Goal: Information Seeking & Learning: Check status

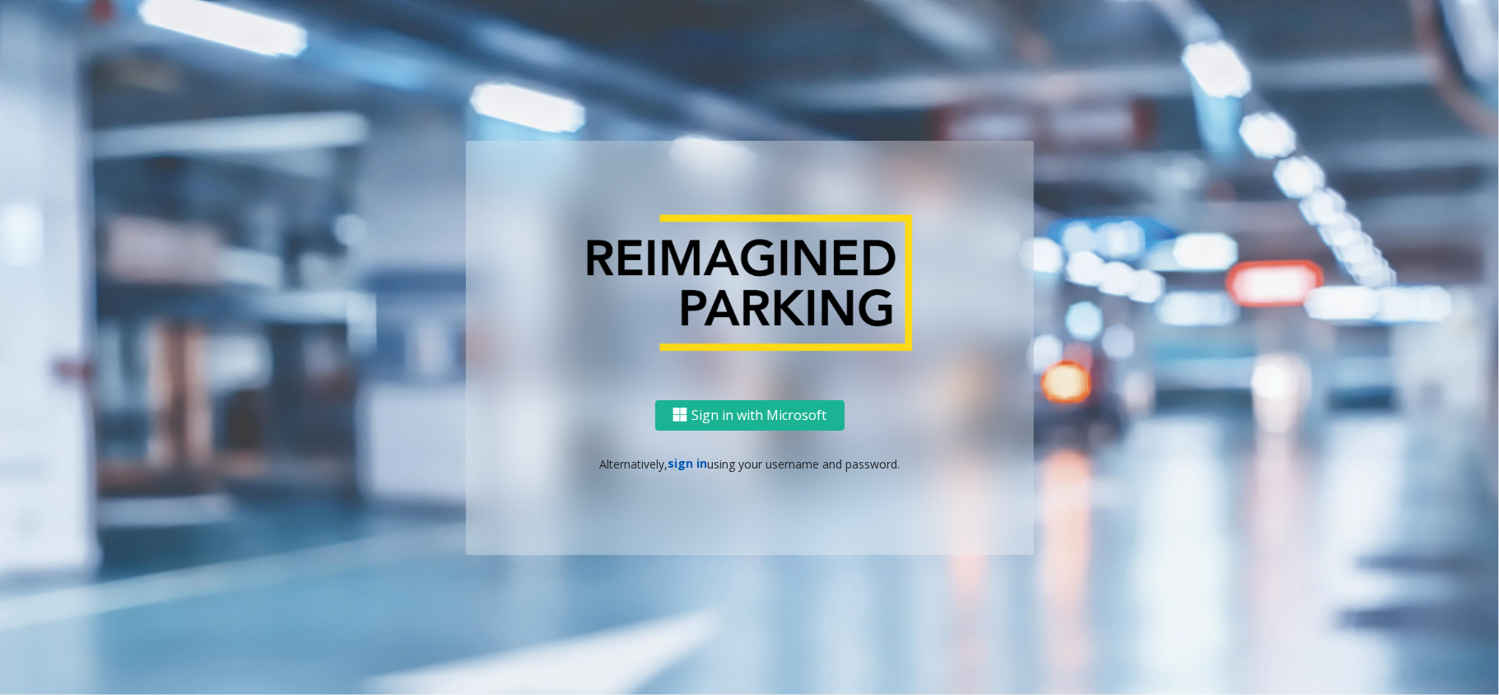
click at [696, 464] on link "sign in" at bounding box center [688, 463] width 40 height 16
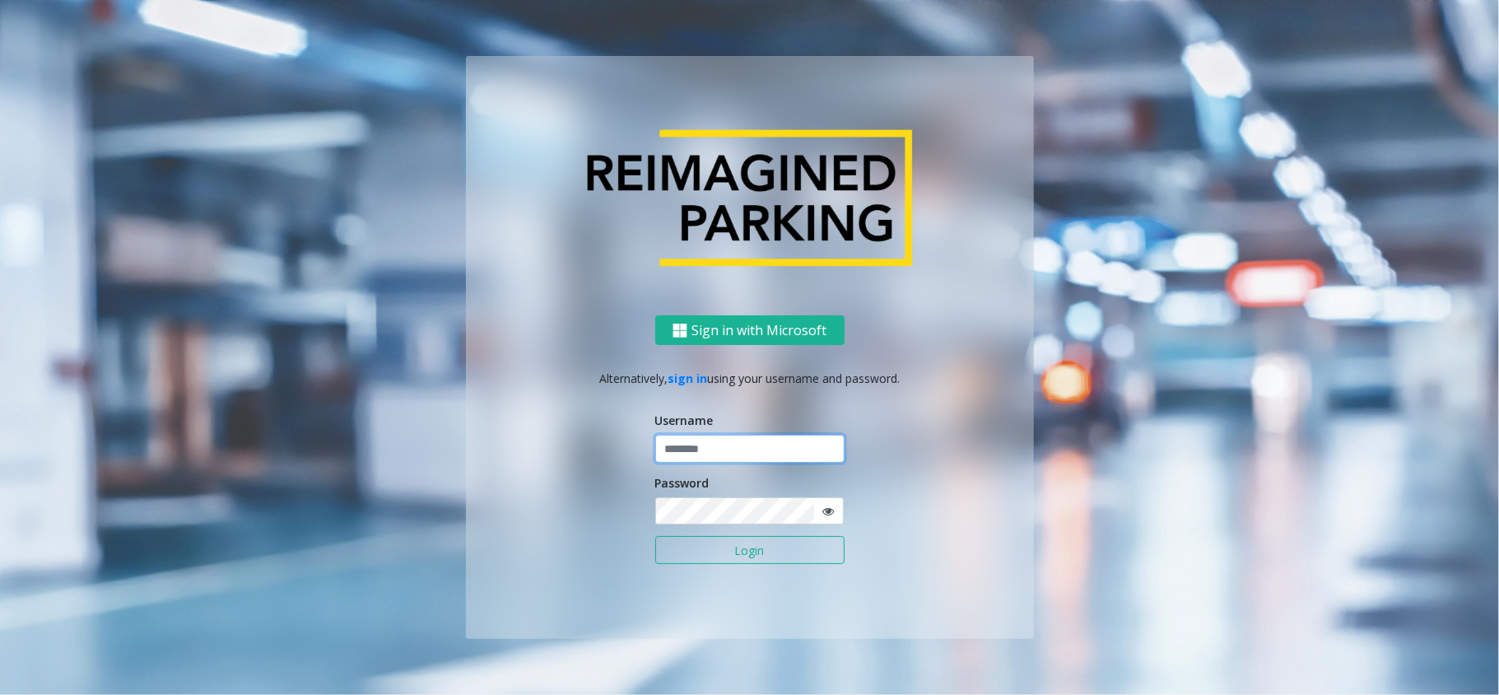
click at [702, 456] on input "text" at bounding box center [749, 449] width 189 height 28
type input "*****"
click at [655, 536] on button "Login" at bounding box center [749, 550] width 189 height 28
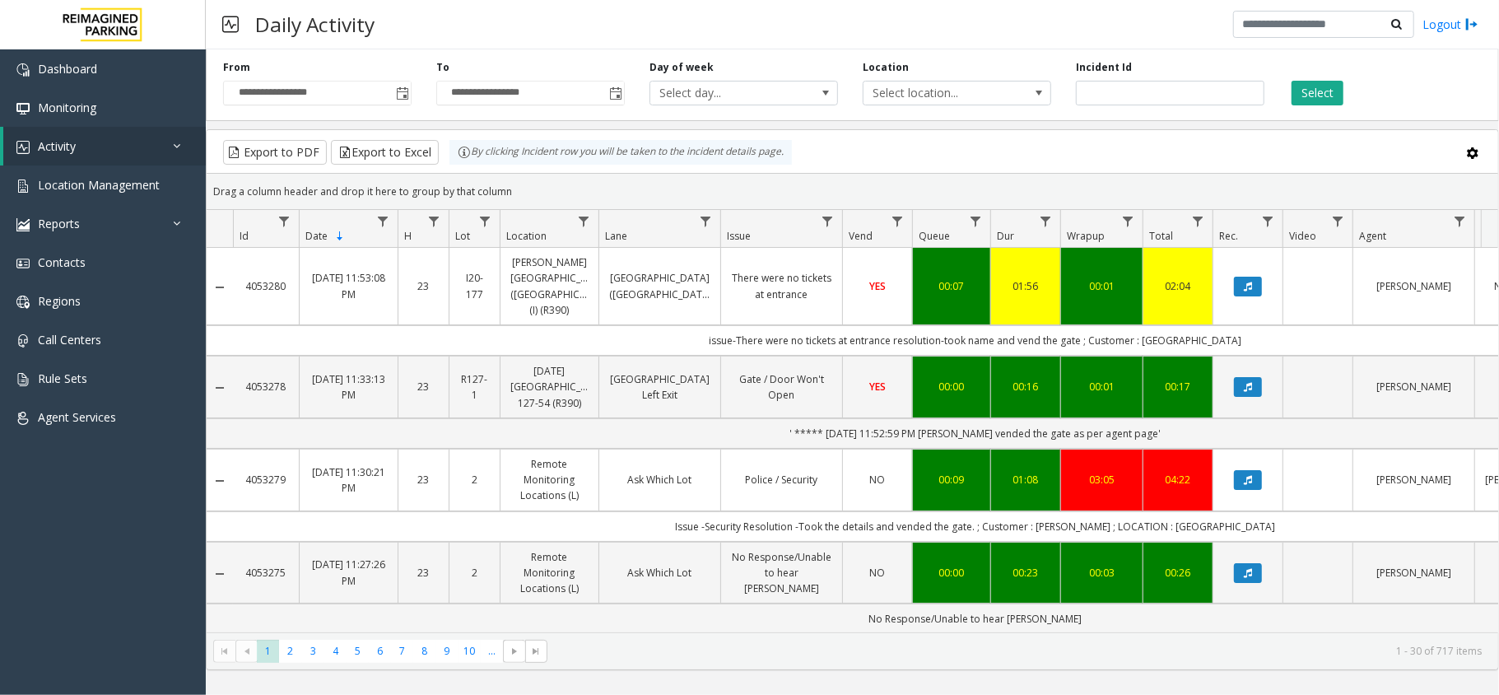
click at [871, 162] on div "Export to PDF Export to Excel By clicking Incident row you will be taken to the…" at bounding box center [853, 152] width 1264 height 25
click at [119, 189] on span "Location Management" at bounding box center [99, 185] width 122 height 16
click at [120, 188] on span "Location Management" at bounding box center [99, 185] width 122 height 16
click at [67, 179] on span "Location Management" at bounding box center [99, 185] width 122 height 16
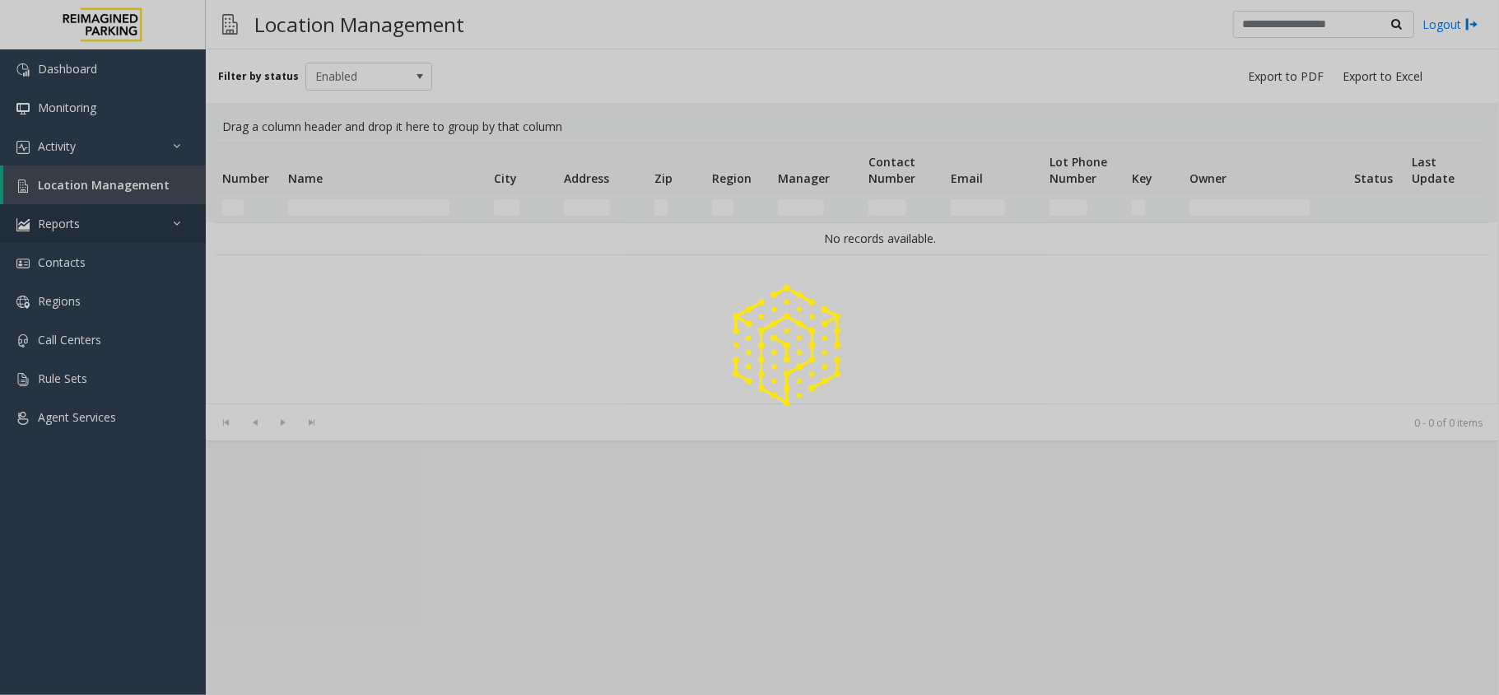
click at [77, 228] on div at bounding box center [749, 347] width 1499 height 695
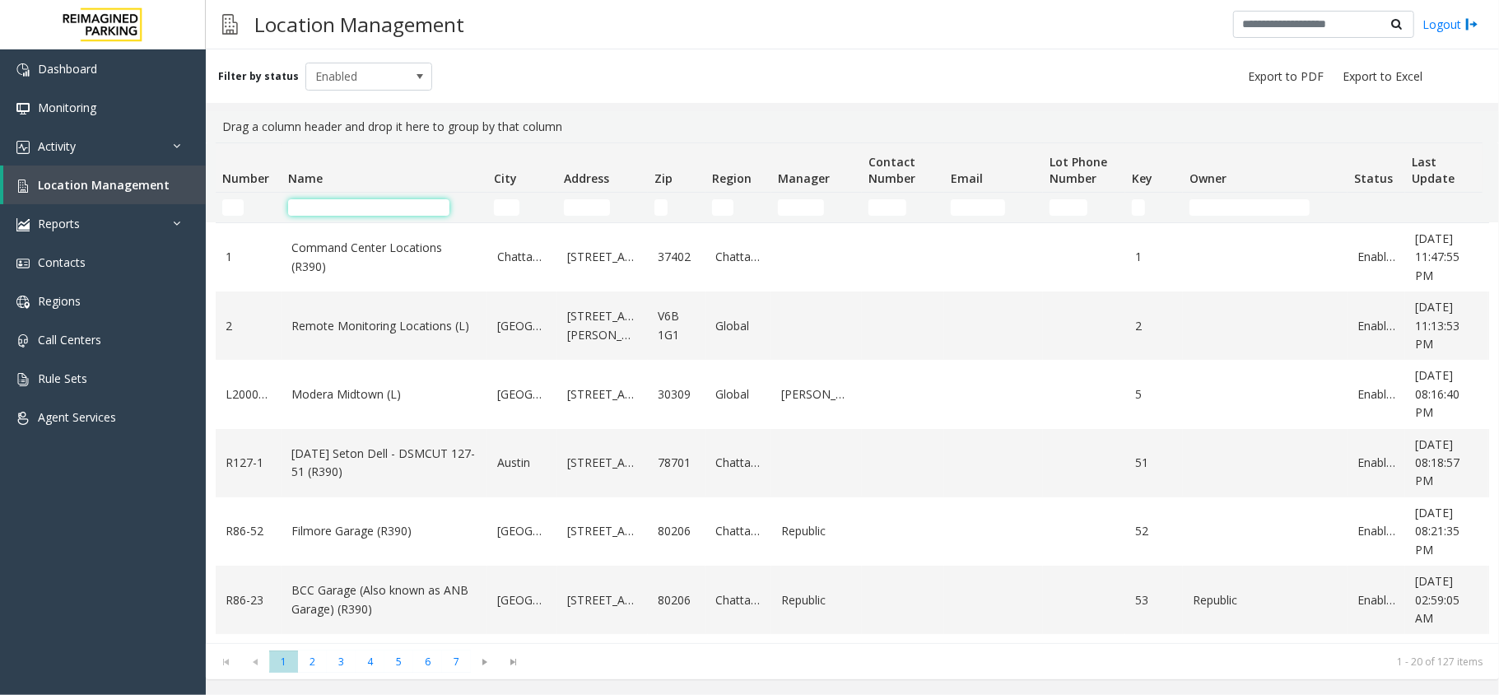
click at [367, 199] on input "Name Filter" at bounding box center [368, 207] width 161 height 16
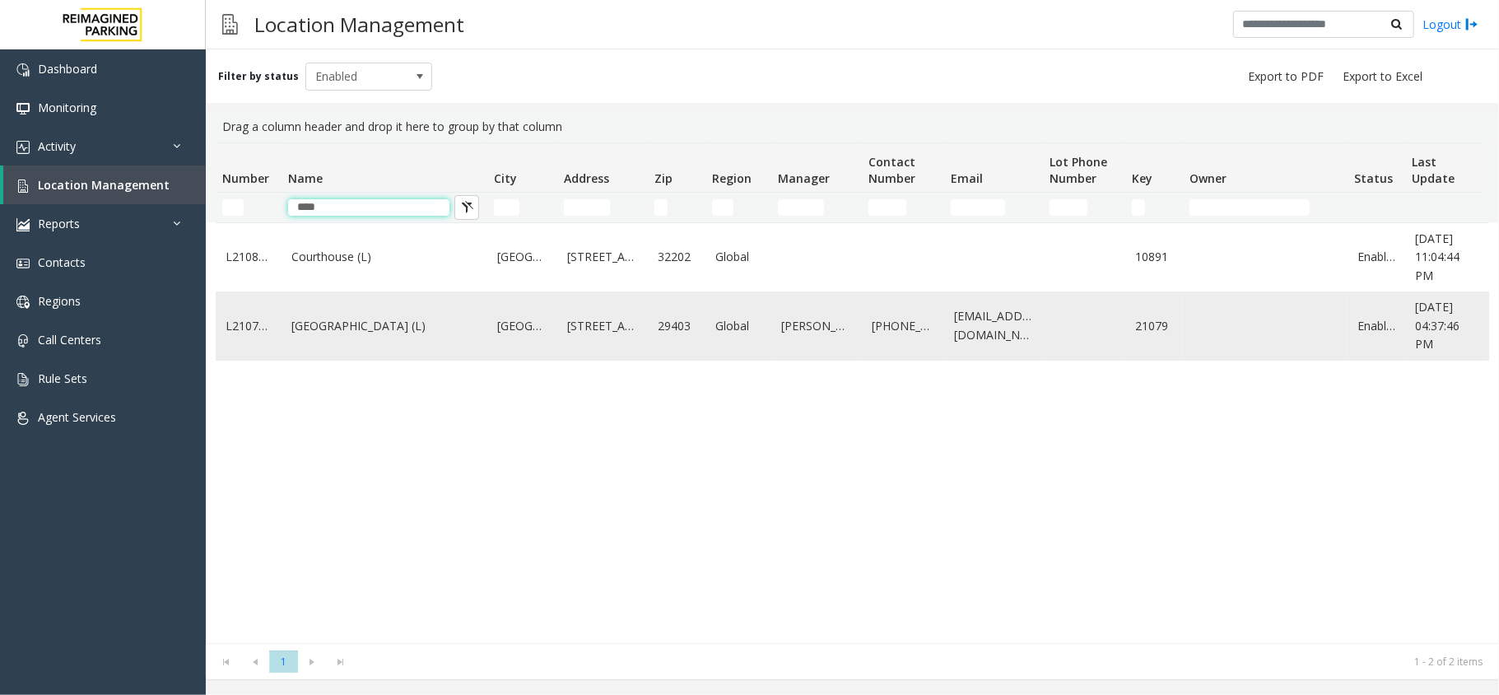
type input "****"
click at [338, 330] on link "[GEOGRAPHIC_DATA] (L)" at bounding box center [384, 326] width 186 height 18
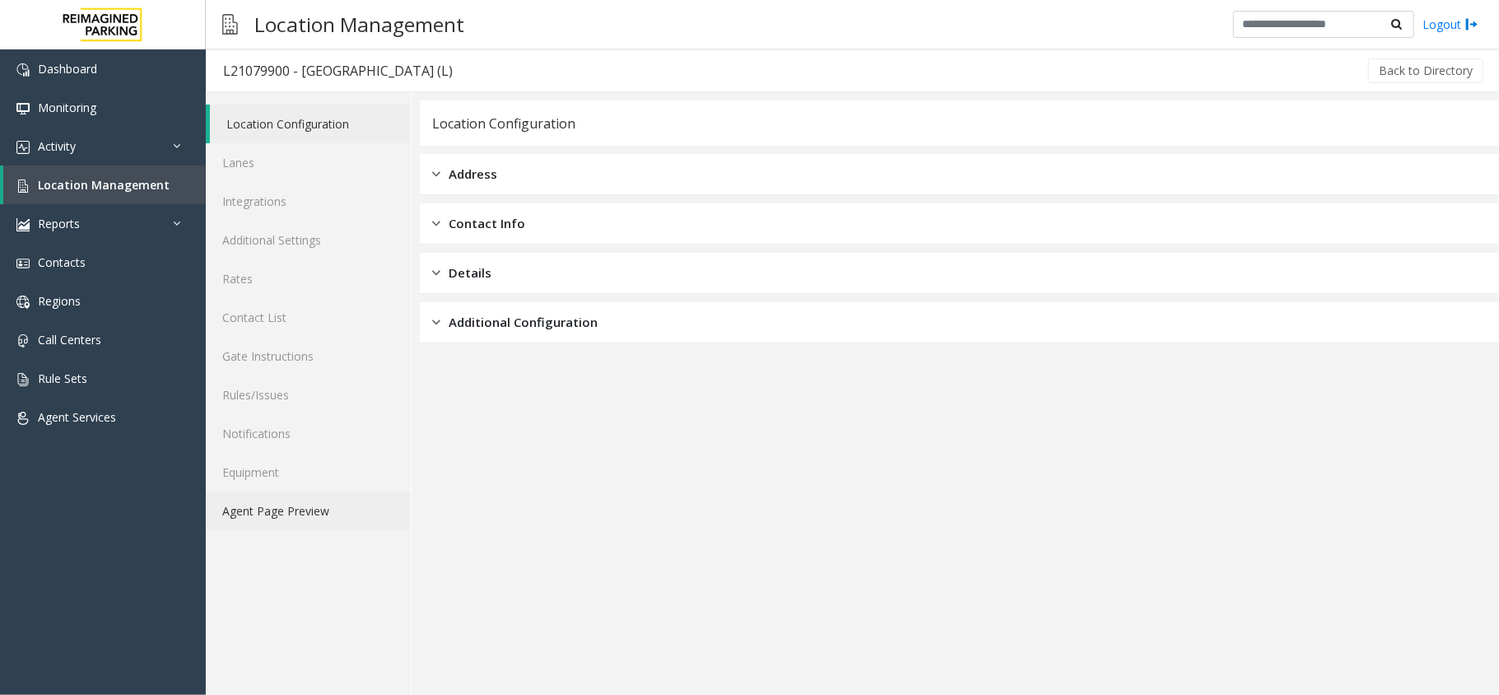
click at [310, 496] on link "Agent Page Preview" at bounding box center [308, 511] width 205 height 39
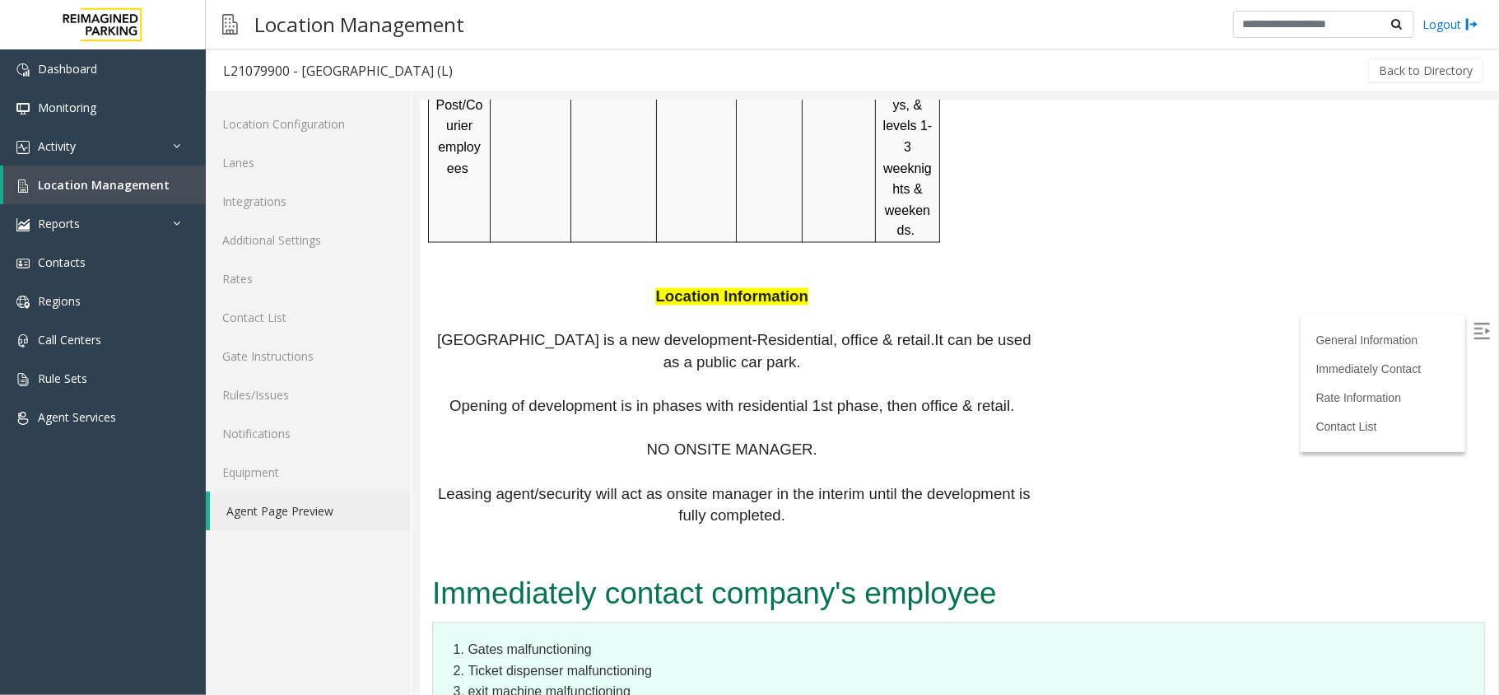
scroll to position [2152, 0]
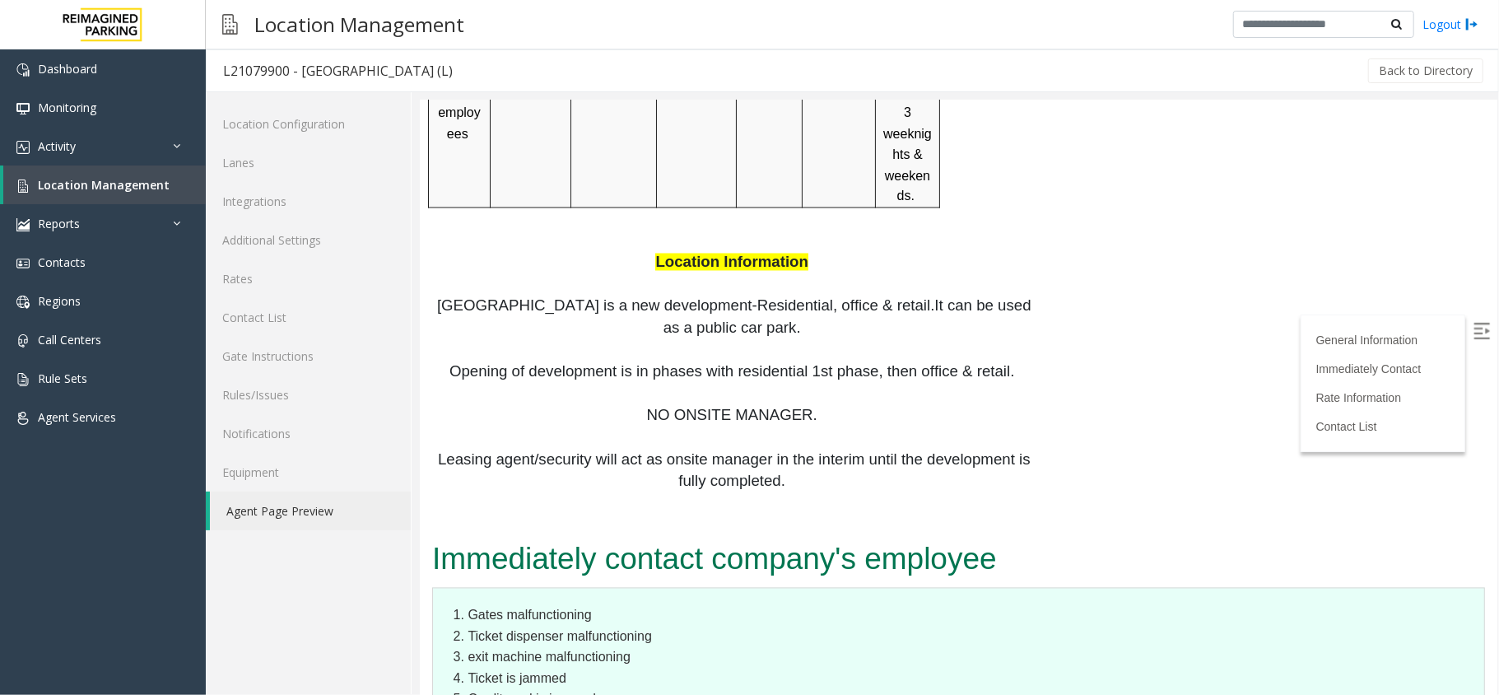
click at [1473, 329] on img at bounding box center [1481, 330] width 16 height 16
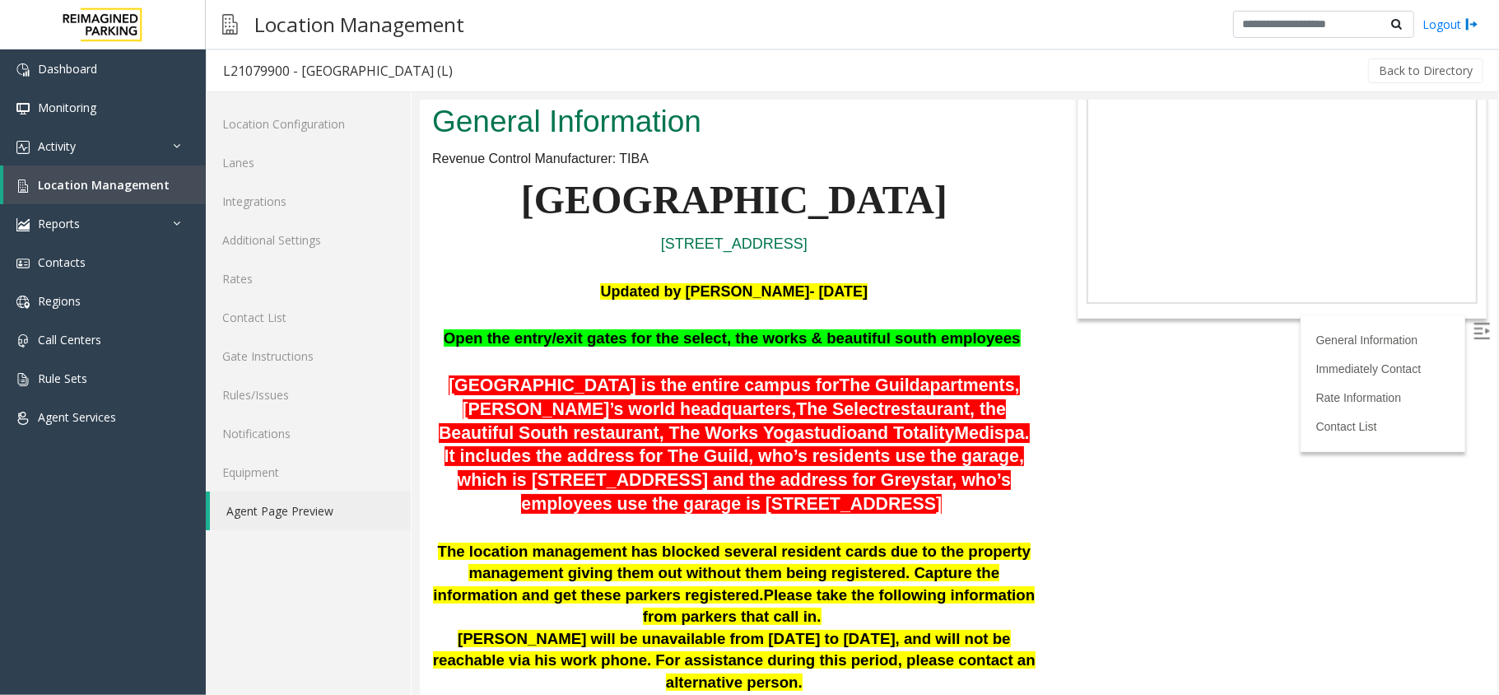
scroll to position [0, 0]
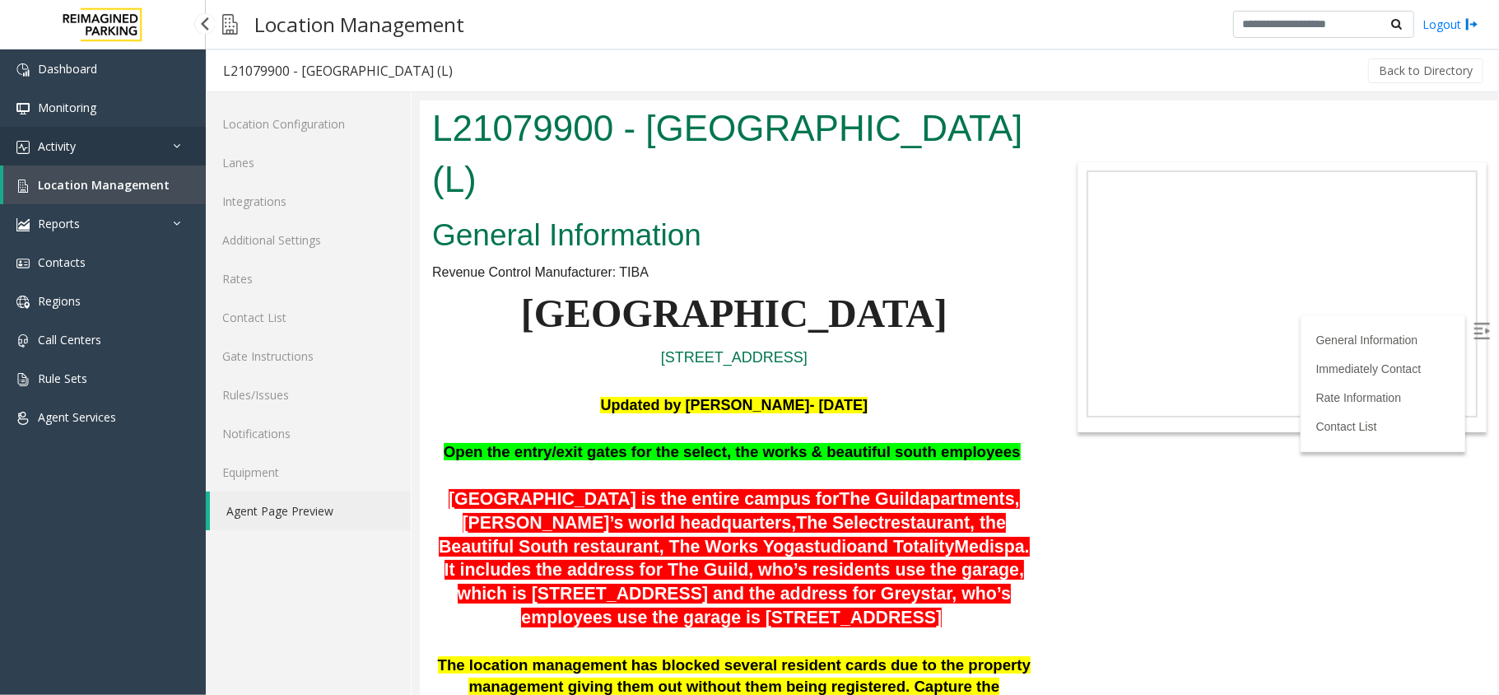
click at [136, 127] on link "Activity" at bounding box center [103, 146] width 206 height 39
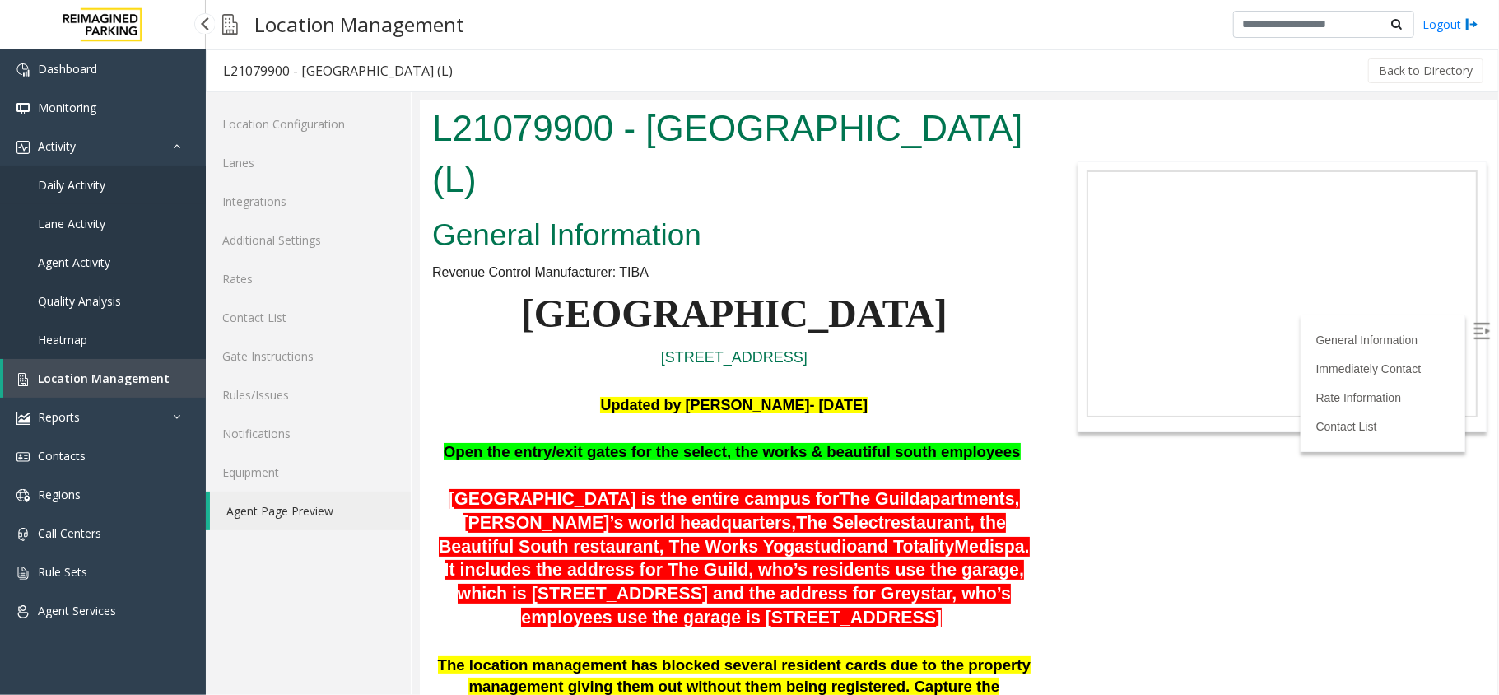
click at [114, 180] on link "Daily Activity" at bounding box center [103, 185] width 206 height 39
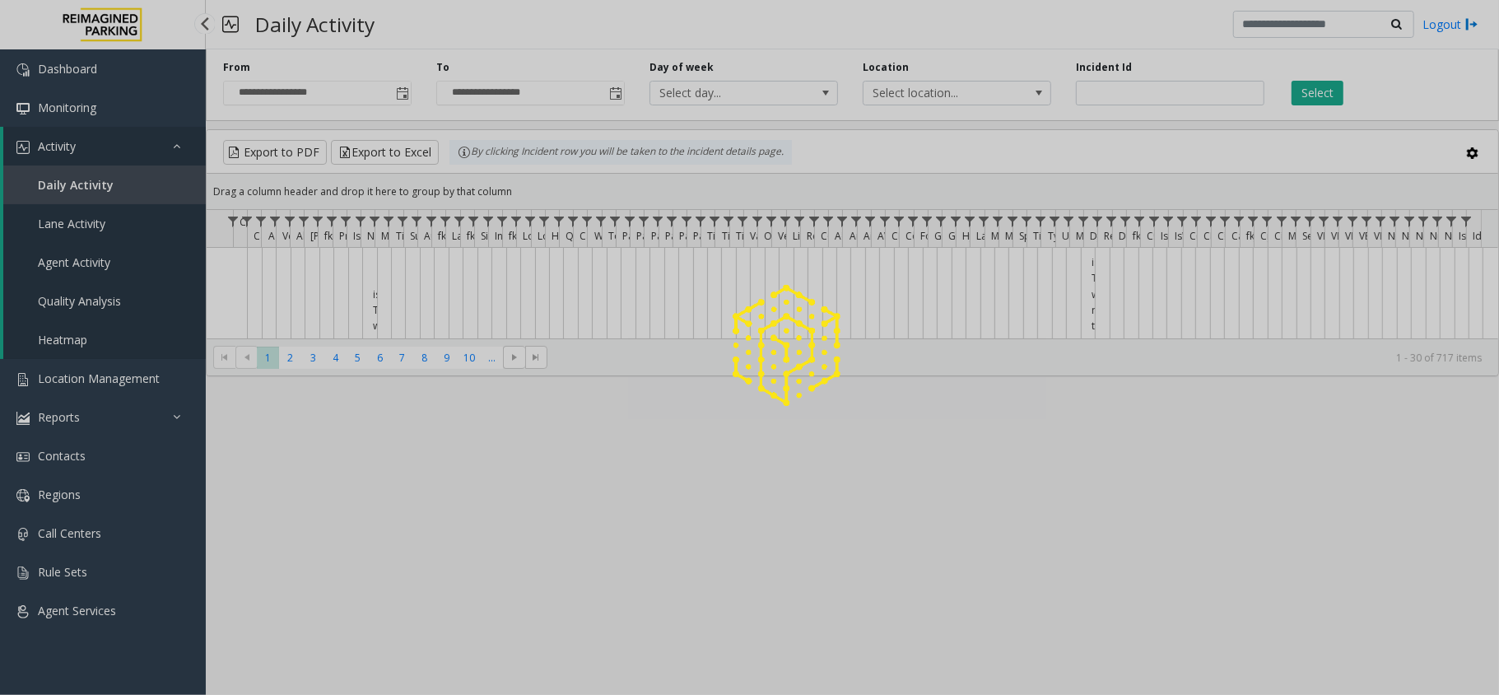
click at [114, 143] on div at bounding box center [749, 347] width 1499 height 695
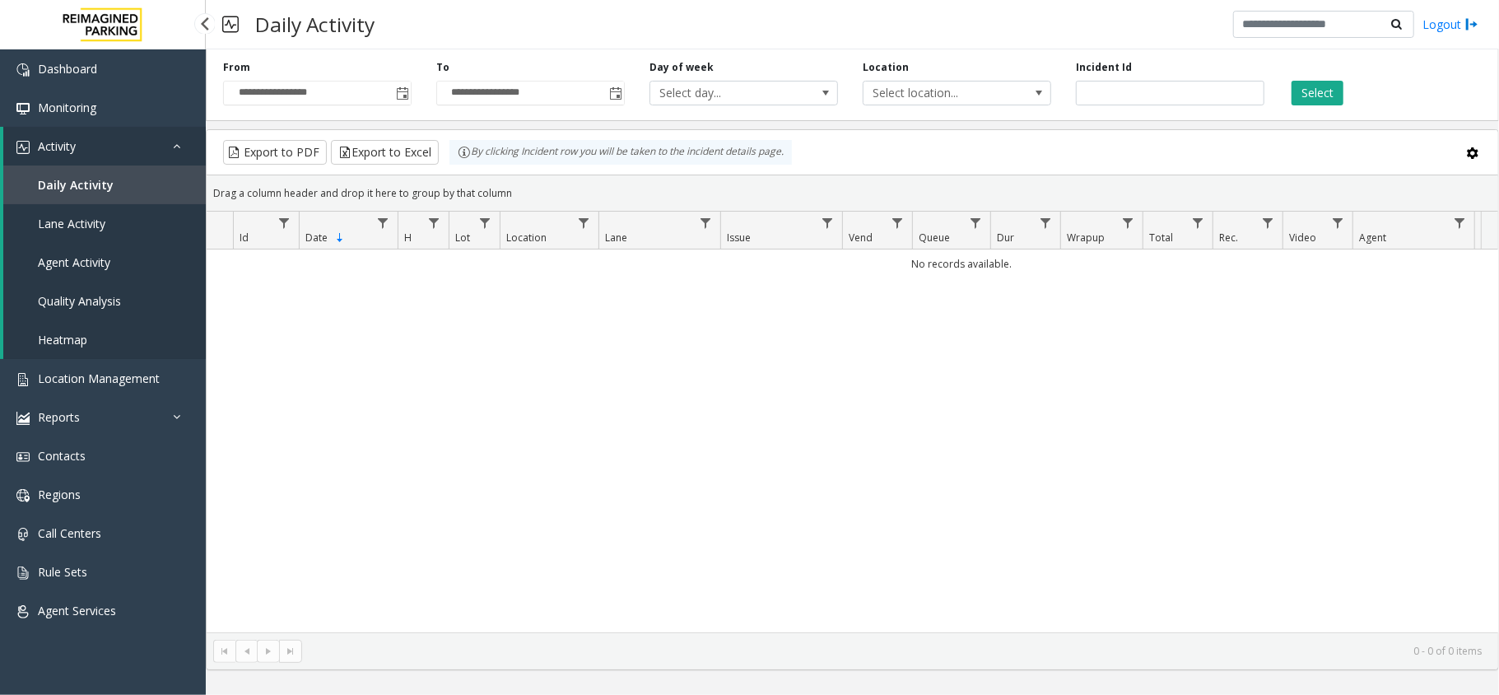
click at [114, 143] on link "Activity" at bounding box center [104, 146] width 203 height 39
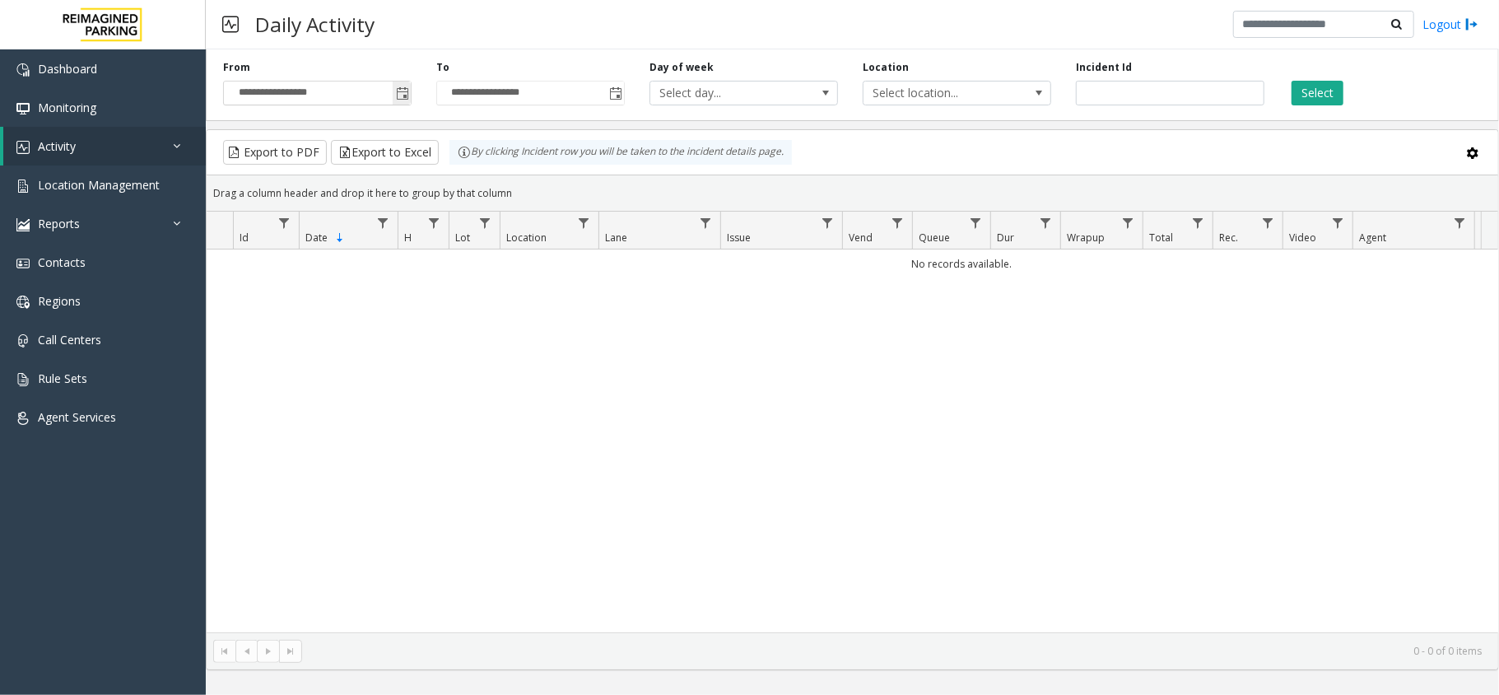
click at [396, 96] on span "Toggle popup" at bounding box center [402, 93] width 13 height 13
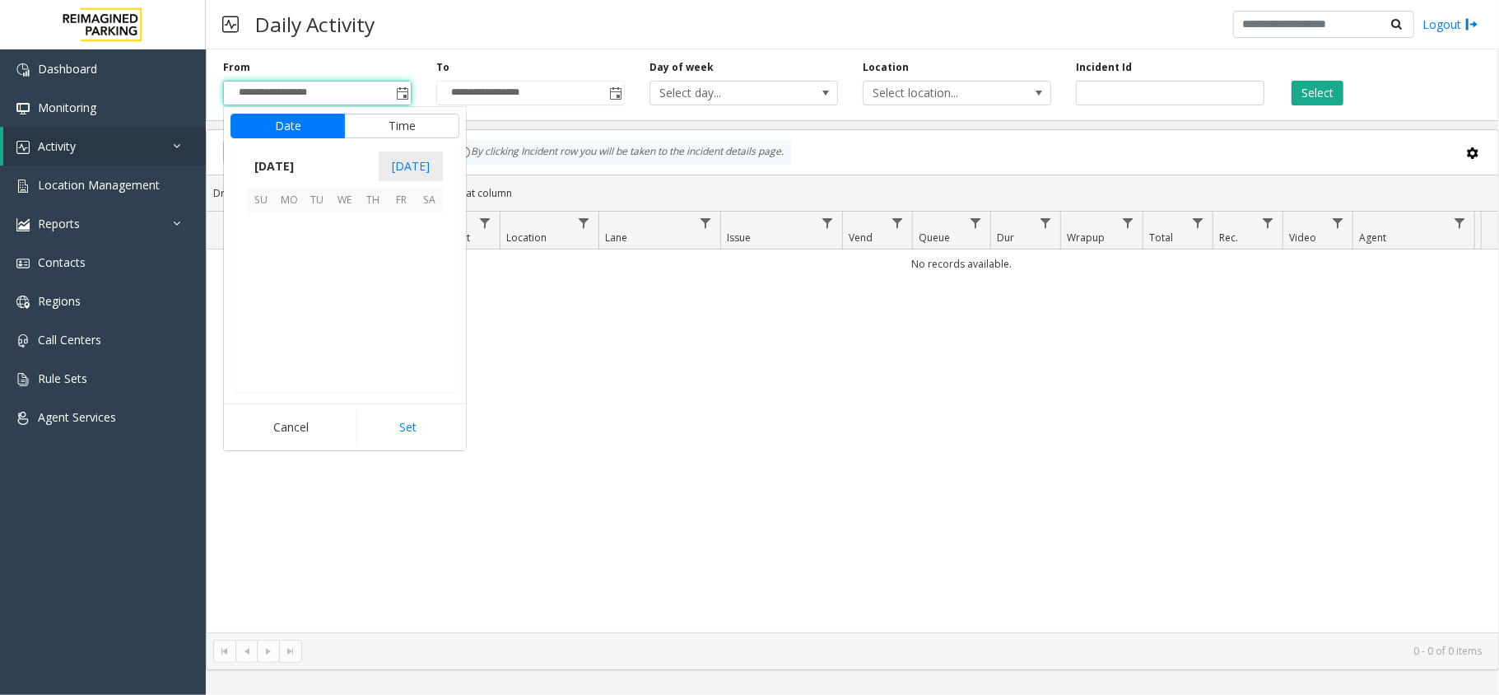
scroll to position [295538, 0]
click at [294, 259] on span "8" at bounding box center [289, 254] width 28 height 28
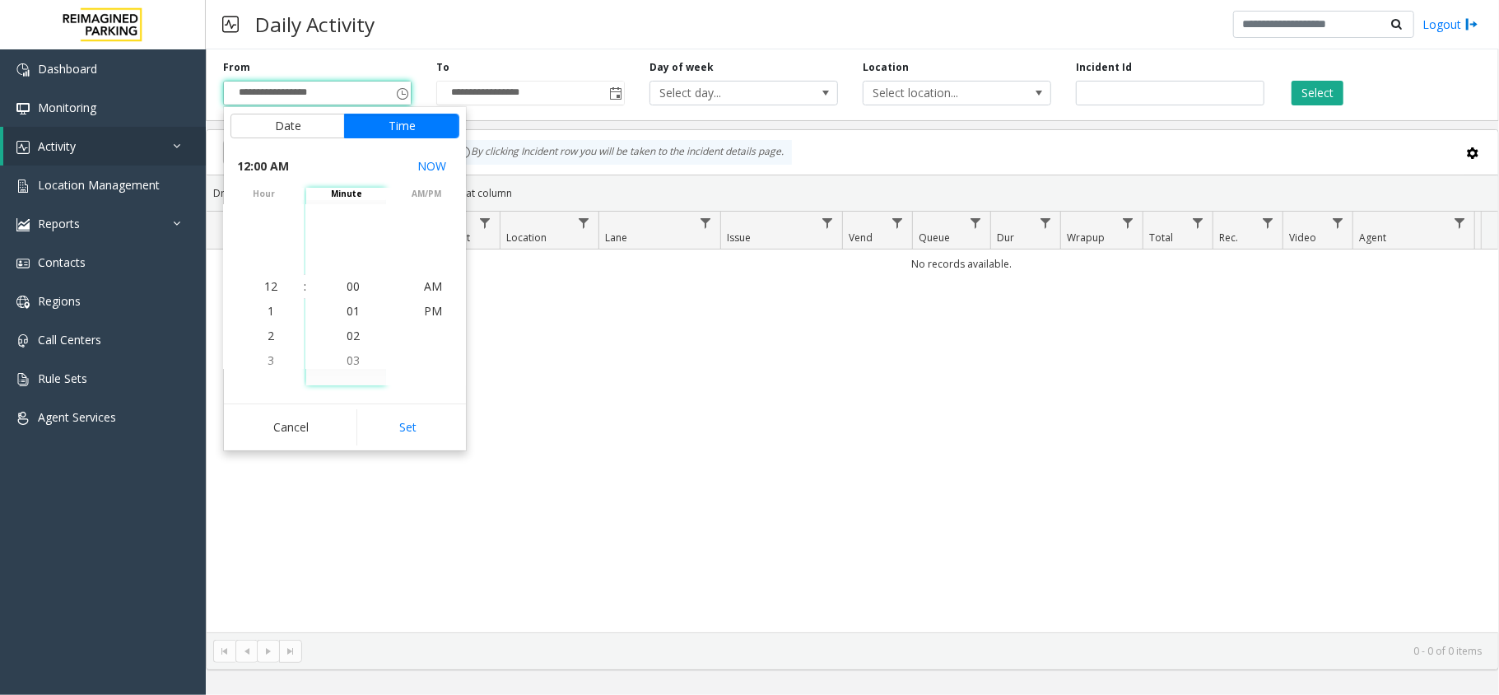
click at [415, 422] on button "Set" at bounding box center [409, 427] width 104 height 36
type input "**********"
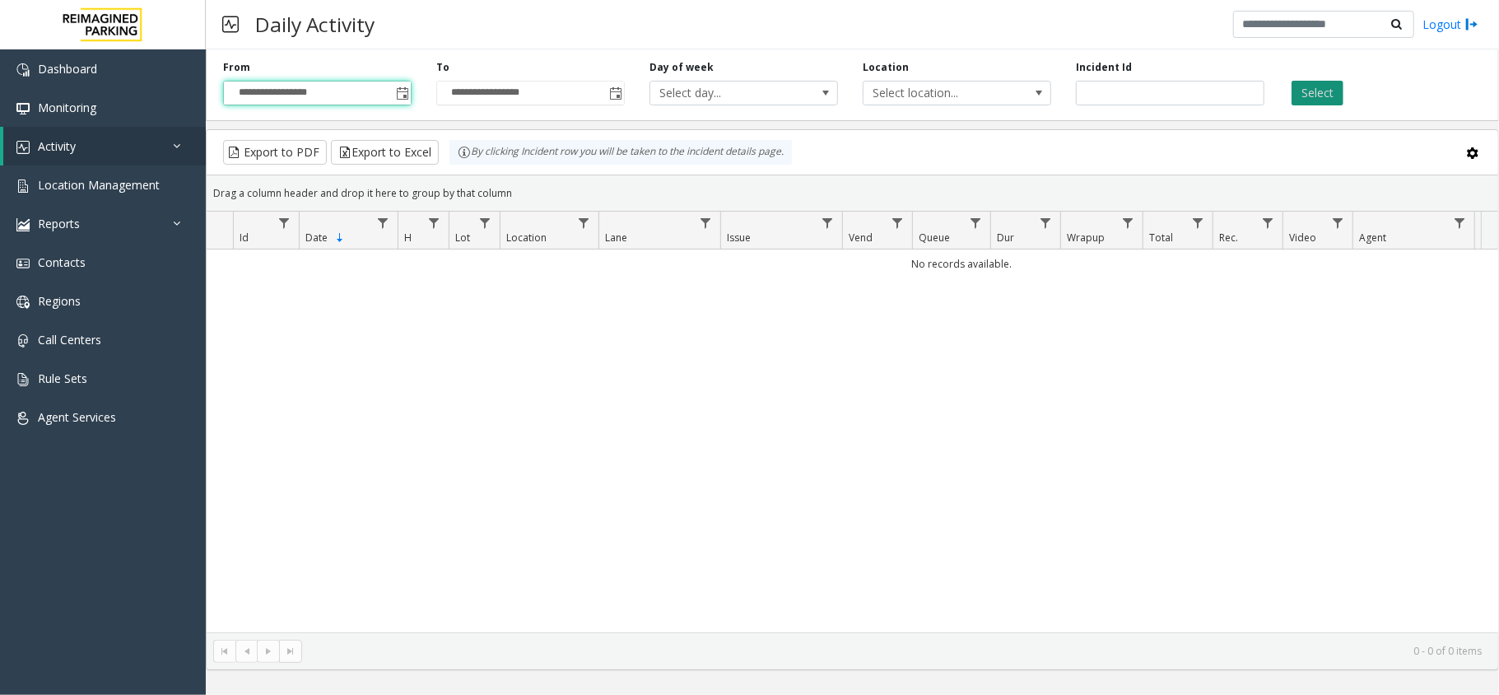
click at [1299, 96] on button "Select" at bounding box center [1318, 93] width 52 height 25
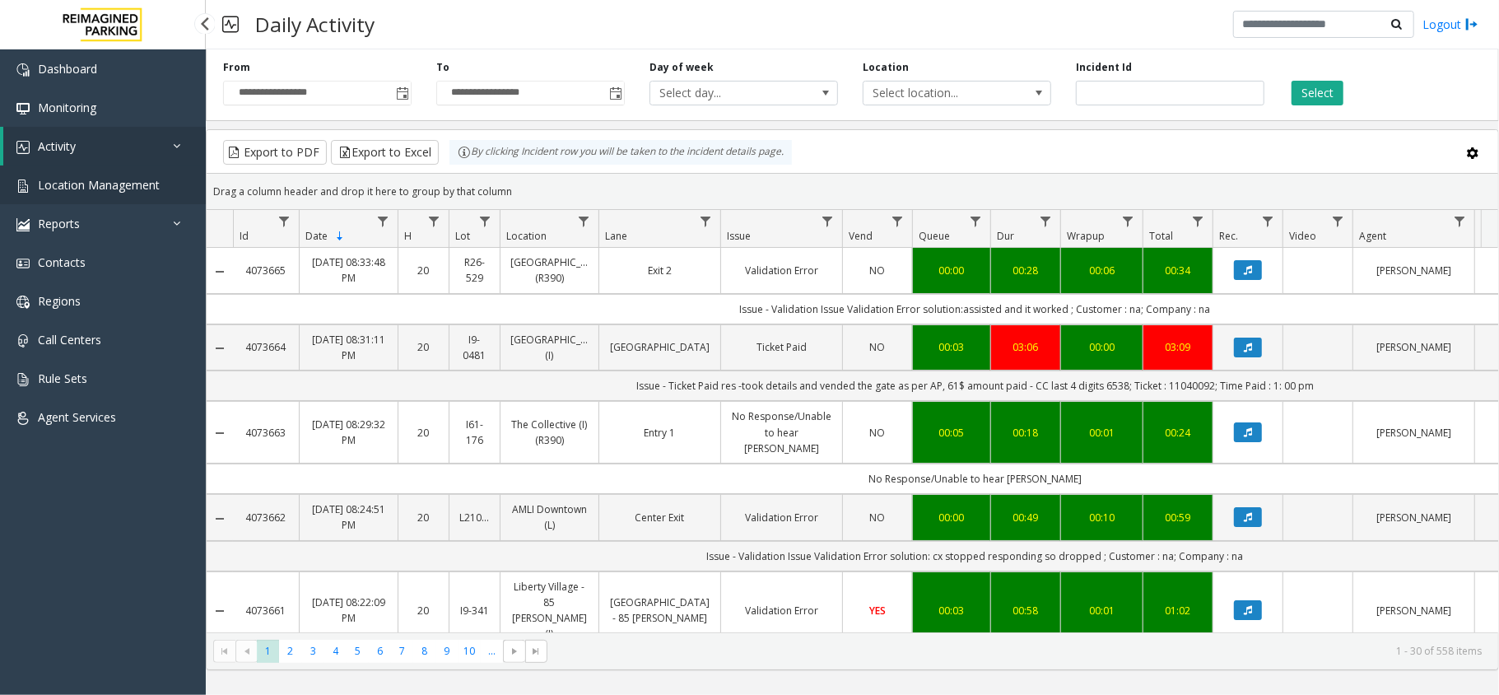
click at [170, 184] on link "Location Management" at bounding box center [103, 185] width 206 height 39
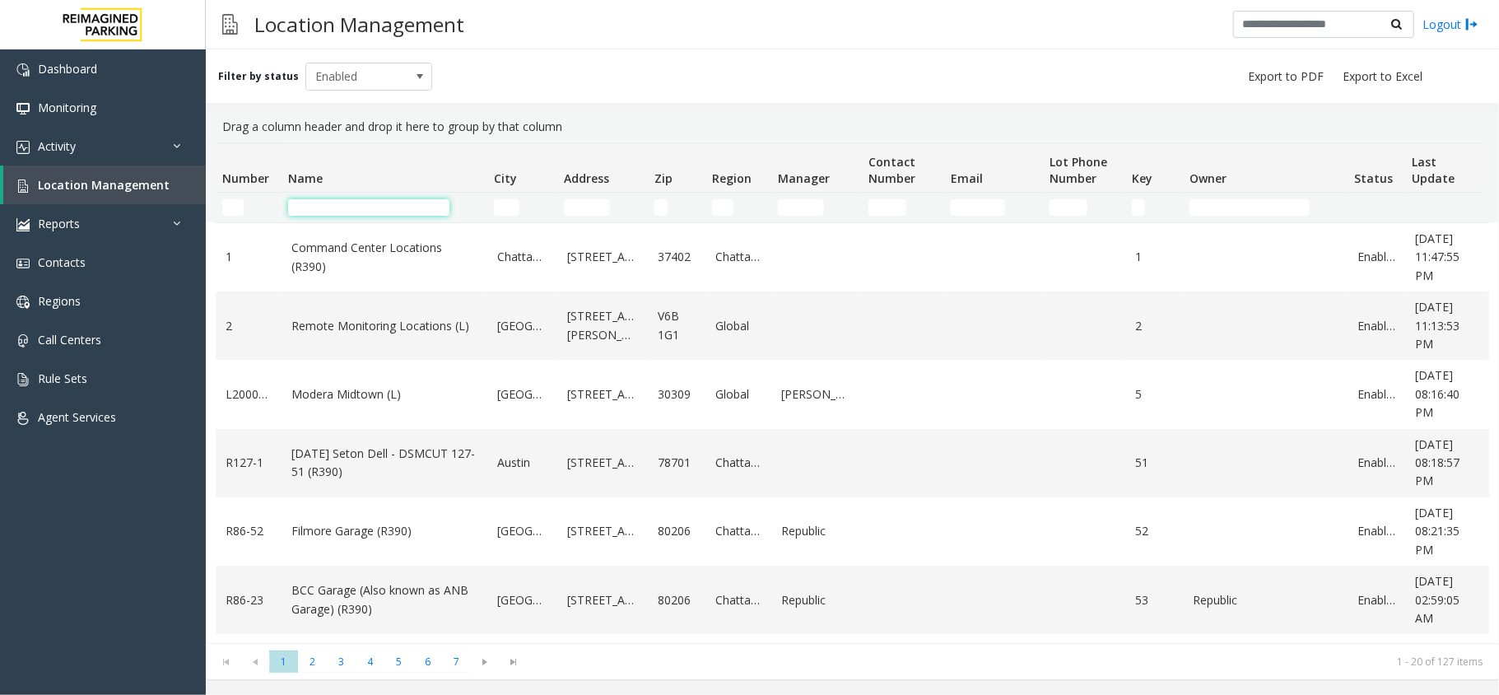
click at [316, 208] on input "Name Filter" at bounding box center [368, 207] width 161 height 16
click at [238, 204] on input "Number Filter" at bounding box center [232, 207] width 21 height 16
type input "****"
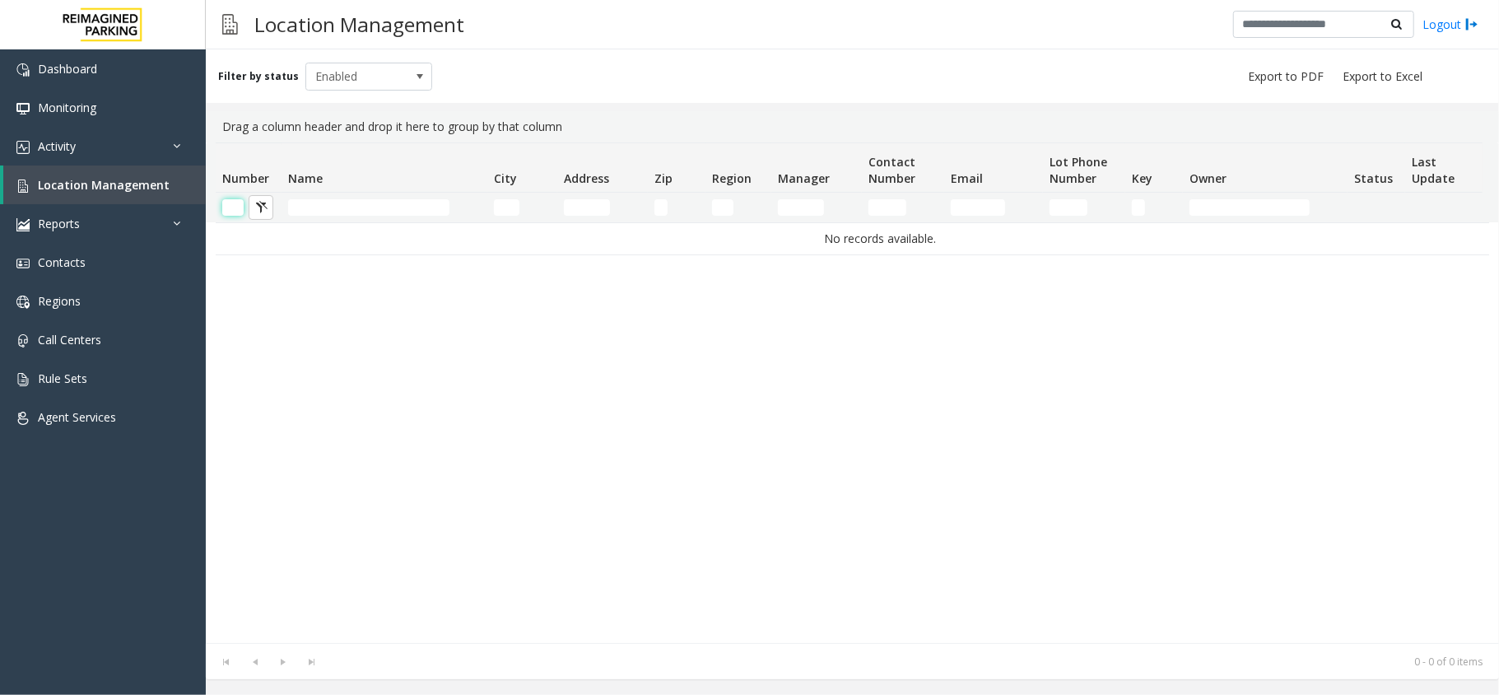
scroll to position [0, 0]
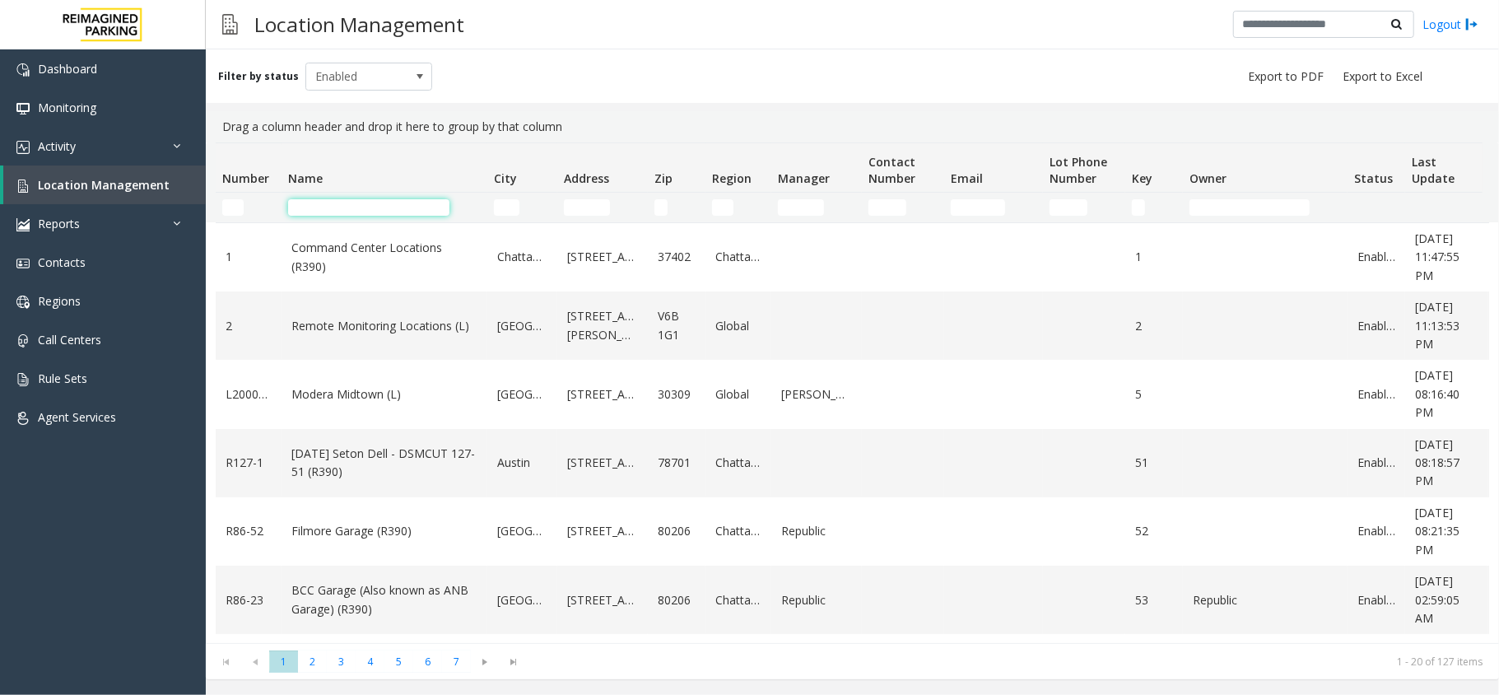
click at [327, 208] on input "Name Filter" at bounding box center [368, 207] width 161 height 16
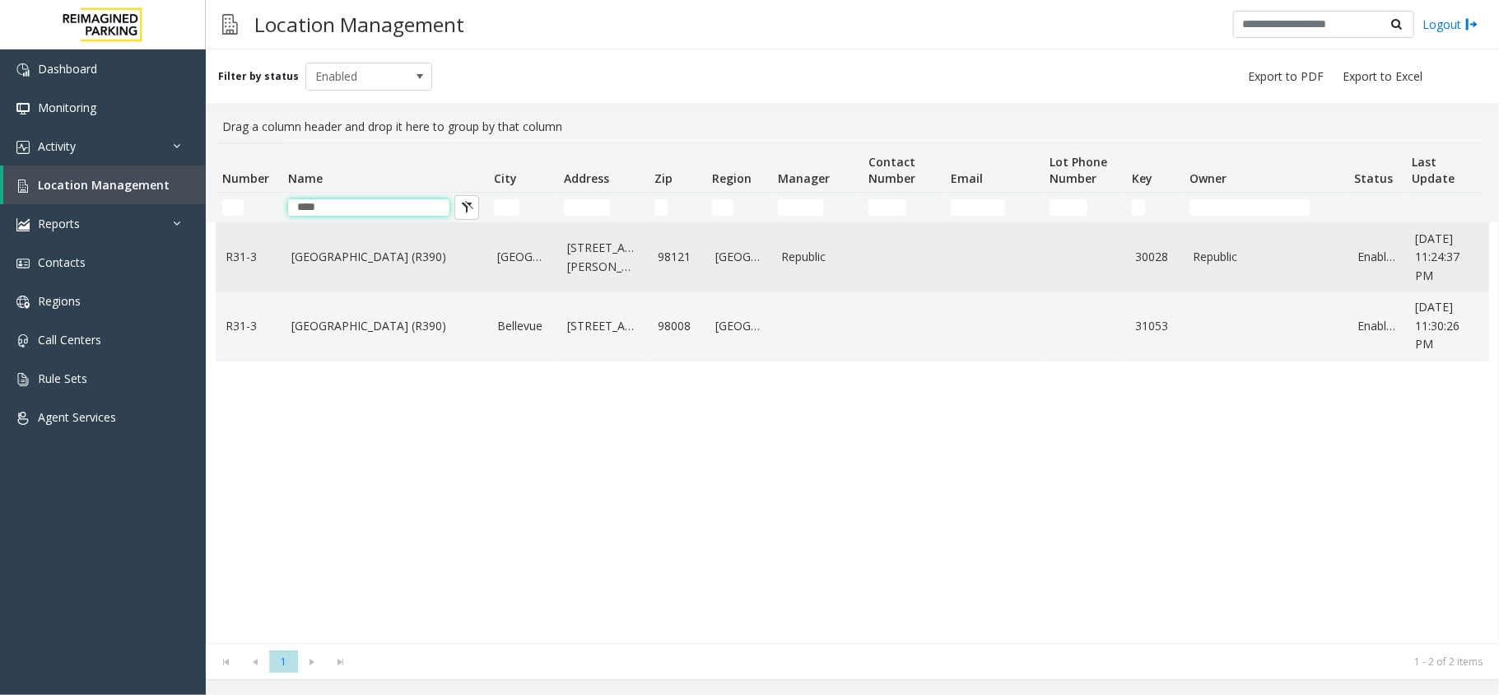
type input "****"
click at [347, 260] on link "[GEOGRAPHIC_DATA] (R390)" at bounding box center [384, 257] width 186 height 18
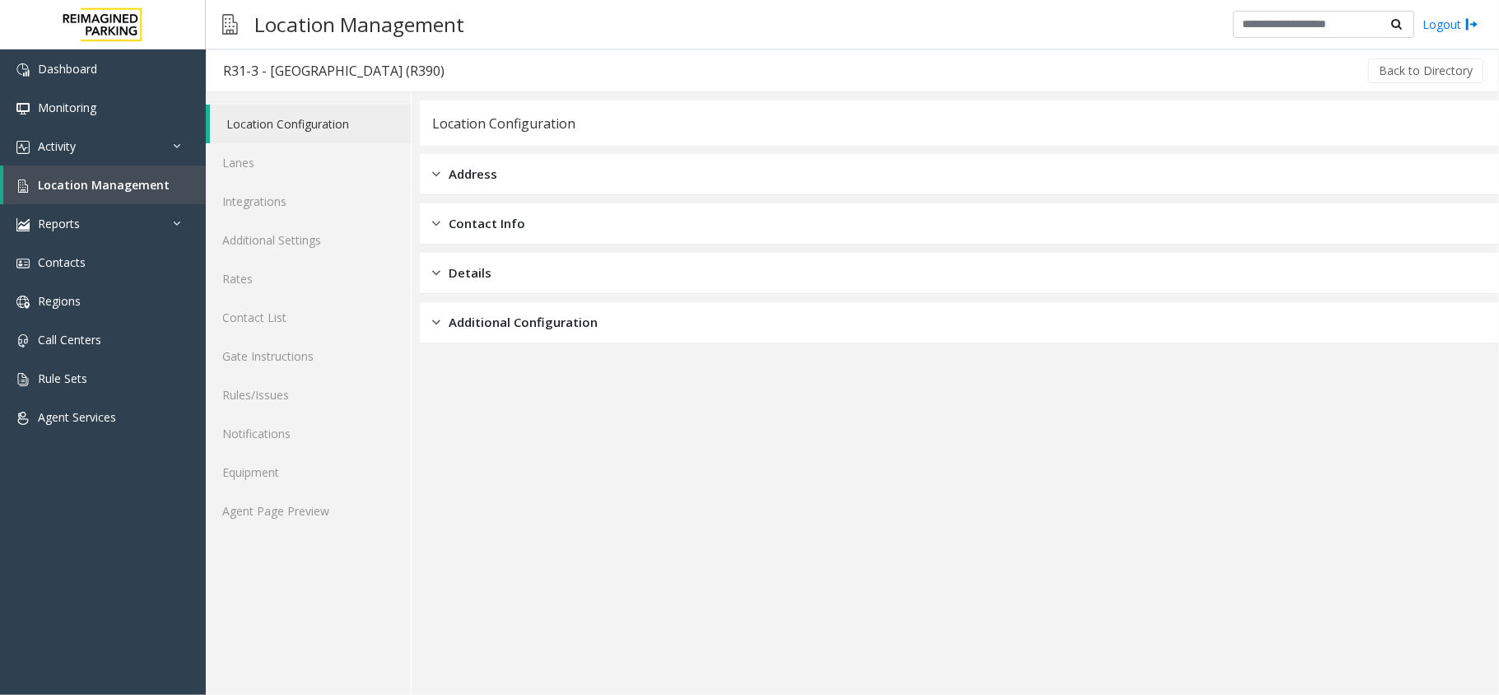
click at [287, 544] on div "Location Configuration Lanes Integrations Additional Settings Rates Contact Lis…" at bounding box center [309, 393] width 206 height 603
click at [287, 530] on link "Agent Page Preview" at bounding box center [308, 511] width 205 height 39
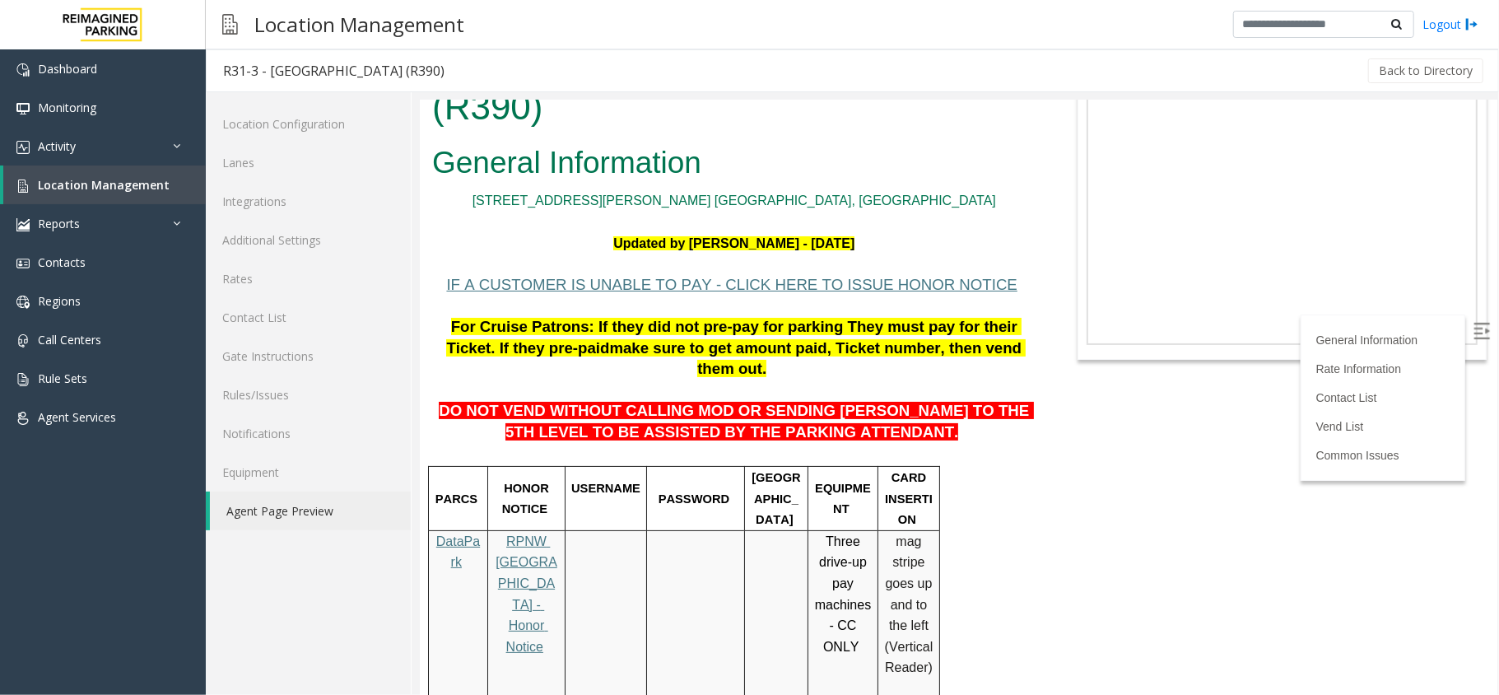
scroll to position [110, 0]
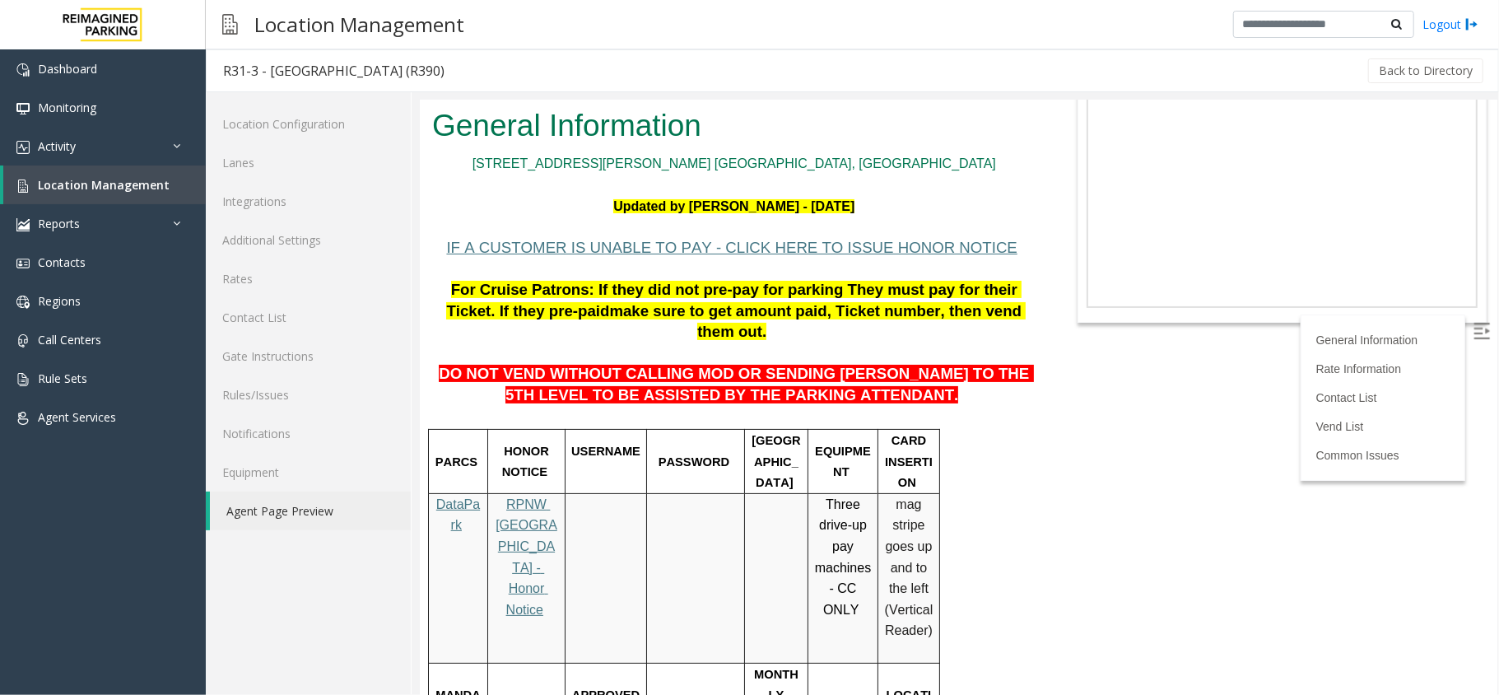
click at [1473, 324] on img at bounding box center [1481, 330] width 16 height 16
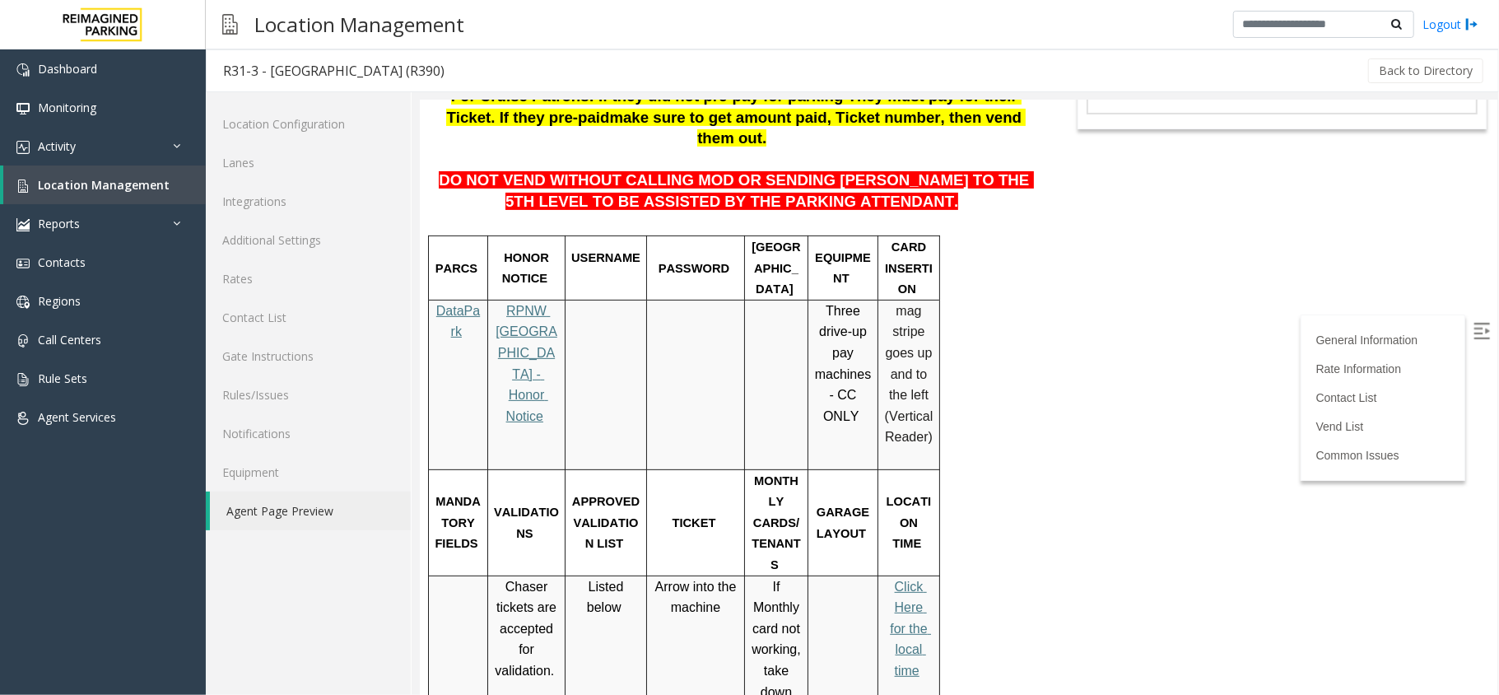
scroll to position [0, 0]
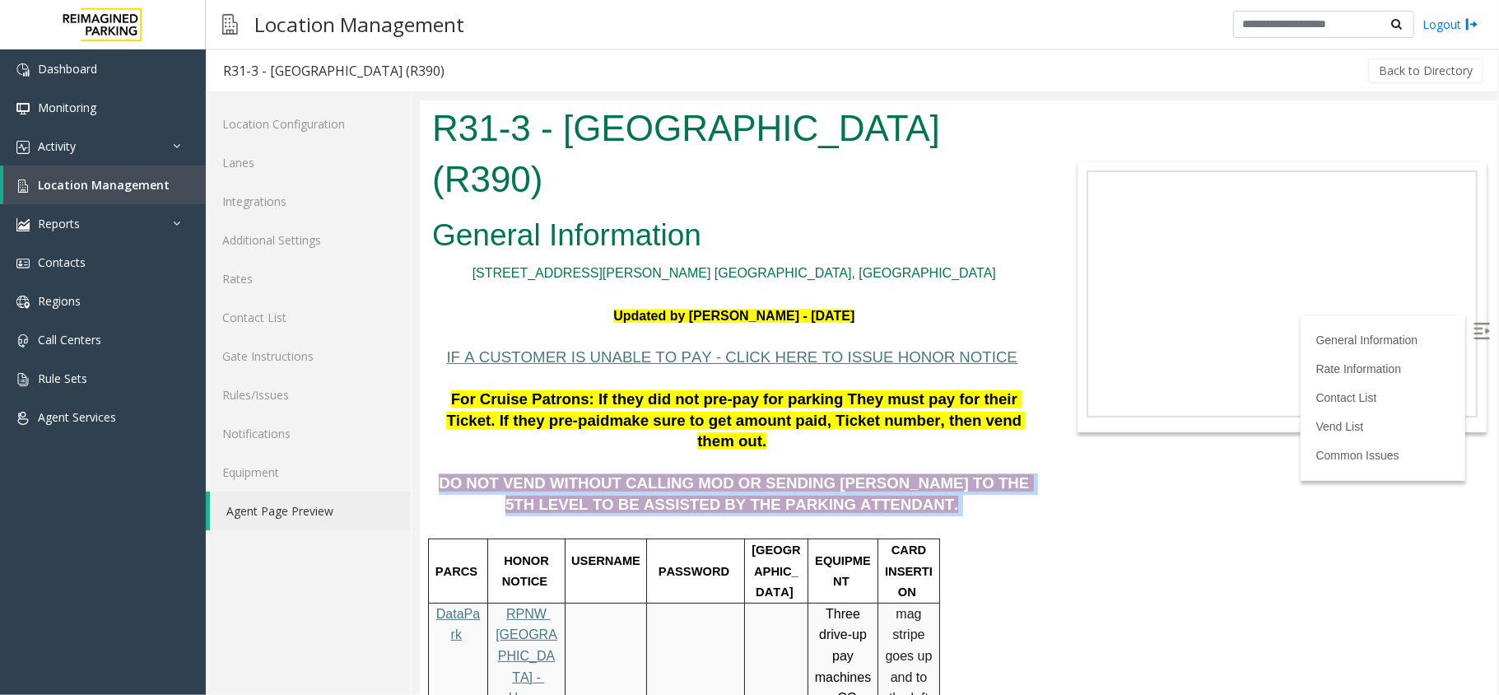
drag, startPoint x: 449, startPoint y: 409, endPoint x: 864, endPoint y: 433, distance: 415.7
click at [864, 452] on p "DO NOT VEND WITHOUT CALLING MOD OR SENDING [PERSON_NAME] TO THE 5TH LEVEL TO BE…" at bounding box center [733, 483] width 604 height 63
click at [879, 452] on p "DO NOT VEND WITHOUT CALLING MOD OR SENDING [PERSON_NAME] TO THE 5TH LEVEL TO BE…" at bounding box center [733, 483] width 604 height 63
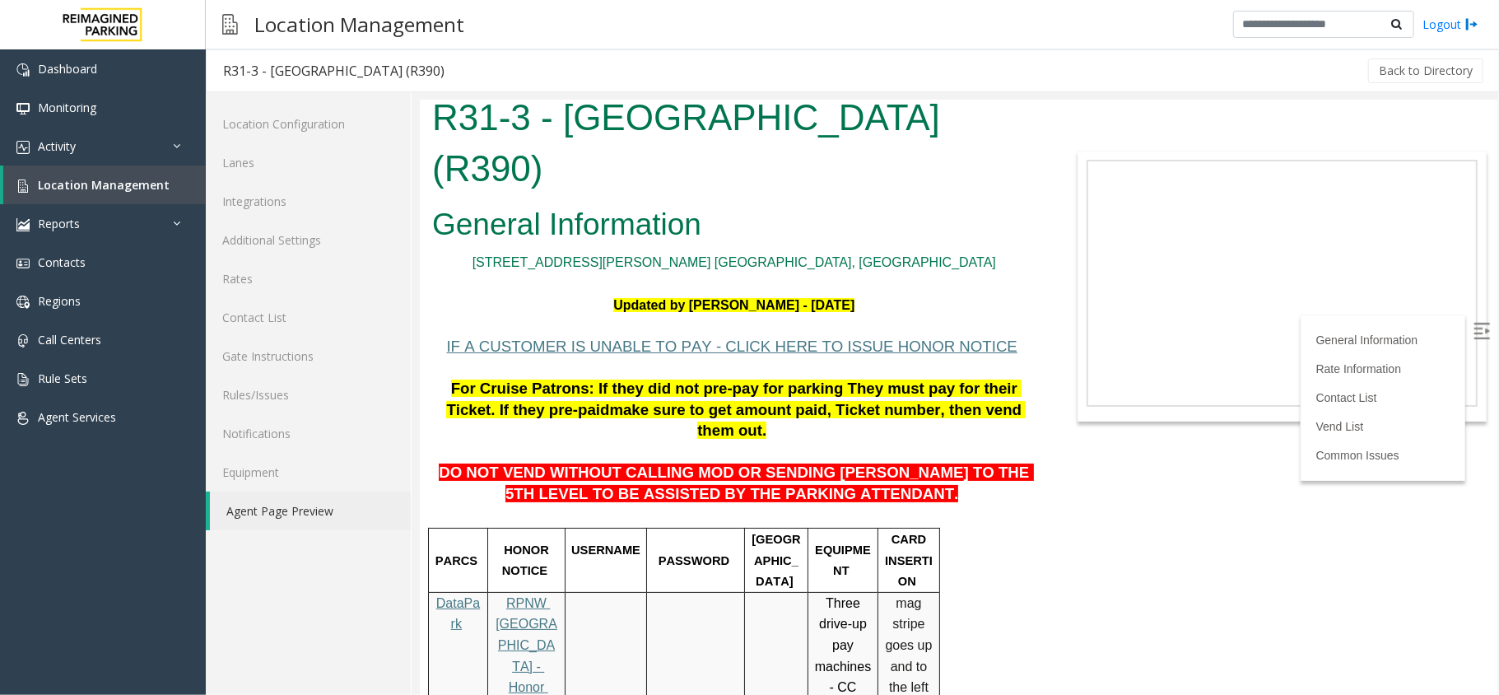
scroll to position [5, 0]
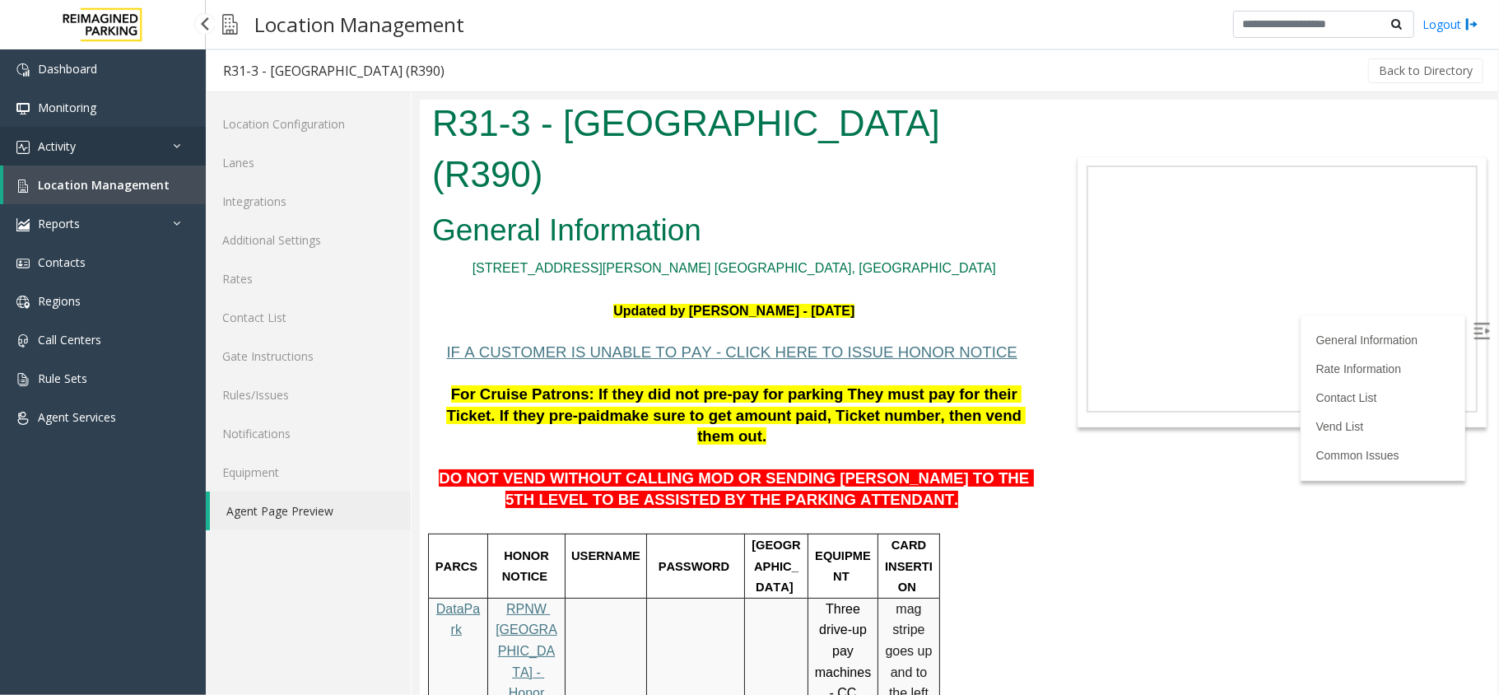
click at [48, 161] on link "Activity" at bounding box center [103, 146] width 206 height 39
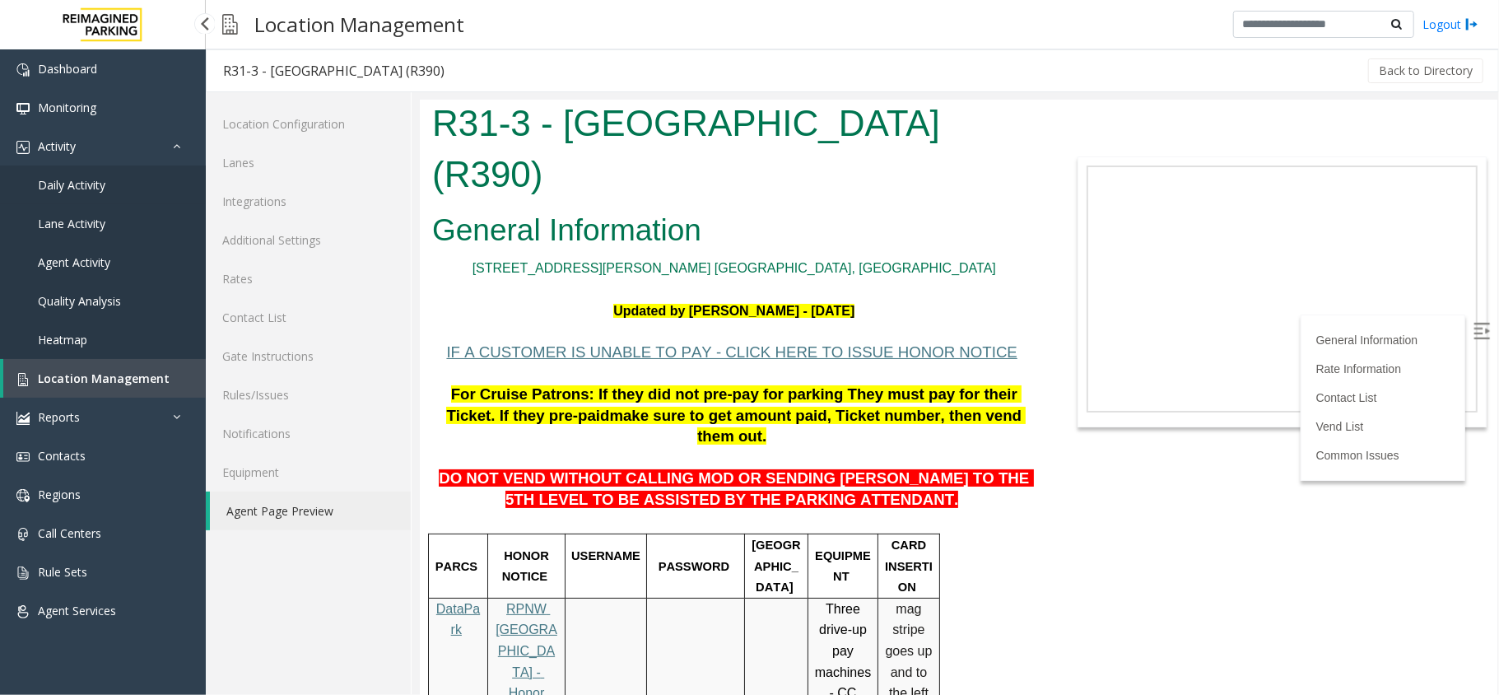
click at [112, 172] on link "Daily Activity" at bounding box center [103, 185] width 206 height 39
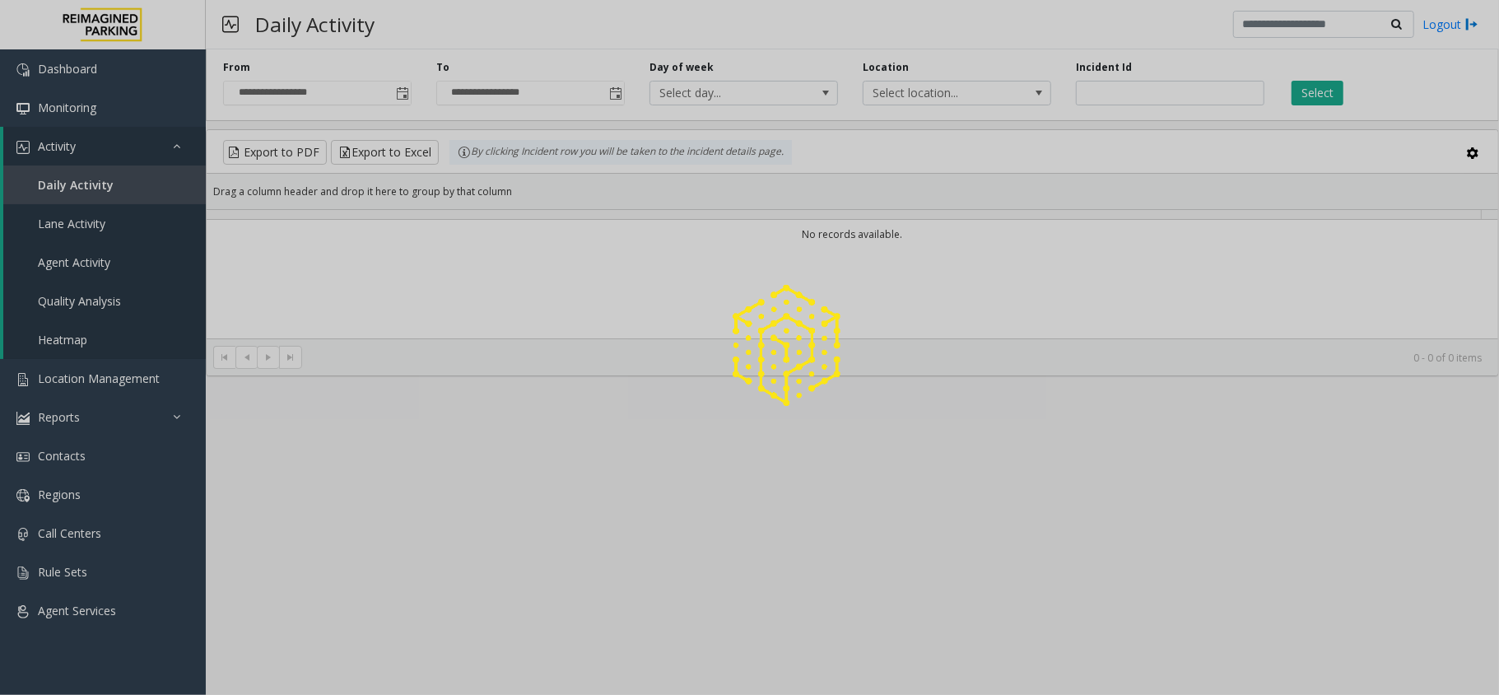
click at [397, 100] on div at bounding box center [749, 347] width 1499 height 695
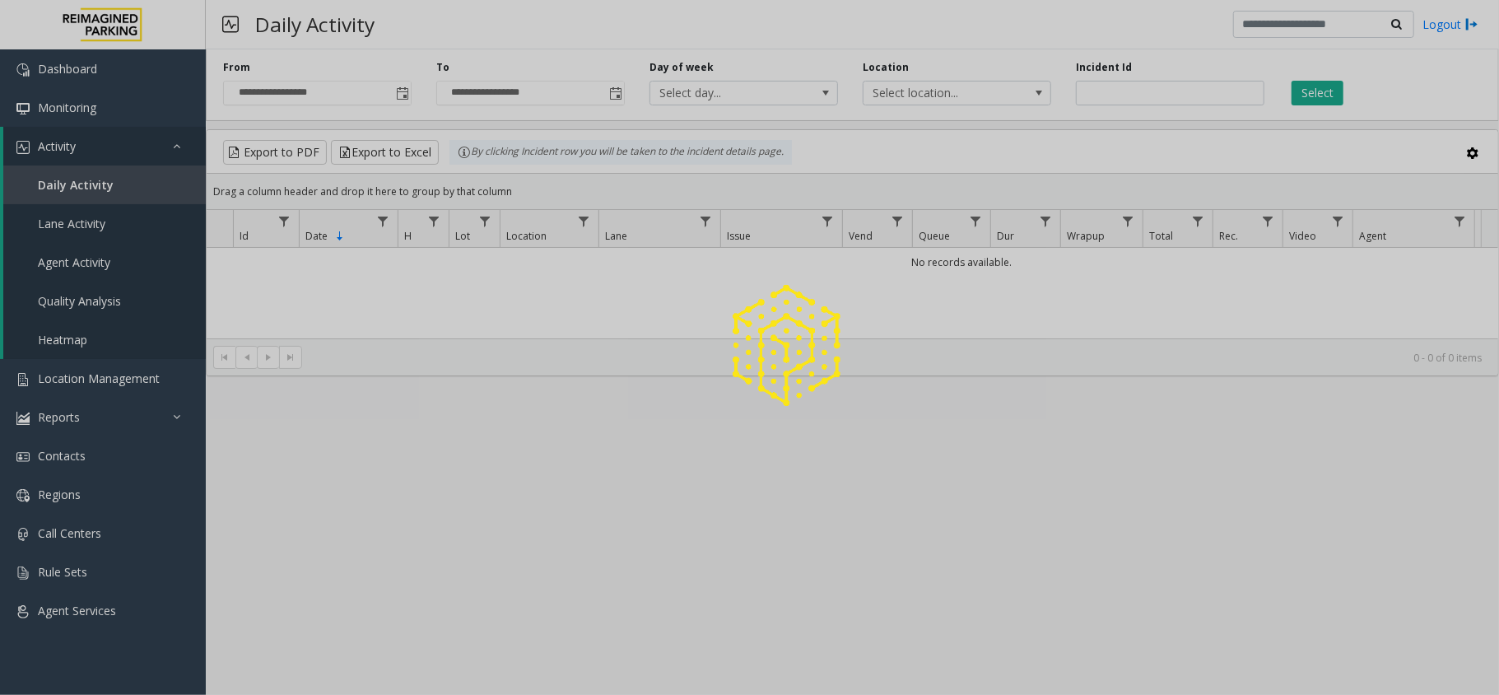
click at [397, 100] on div at bounding box center [749, 347] width 1499 height 695
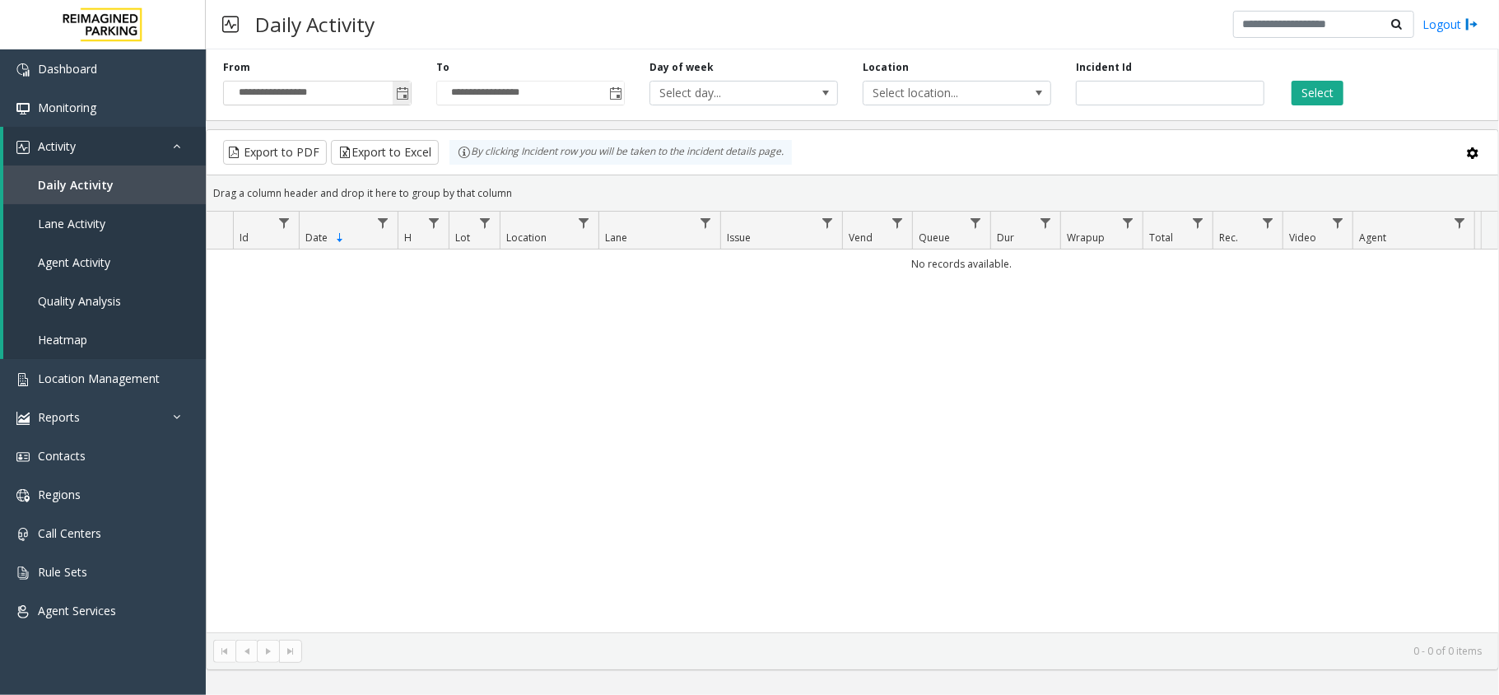
click at [397, 99] on span "Toggle popup" at bounding box center [402, 93] width 13 height 13
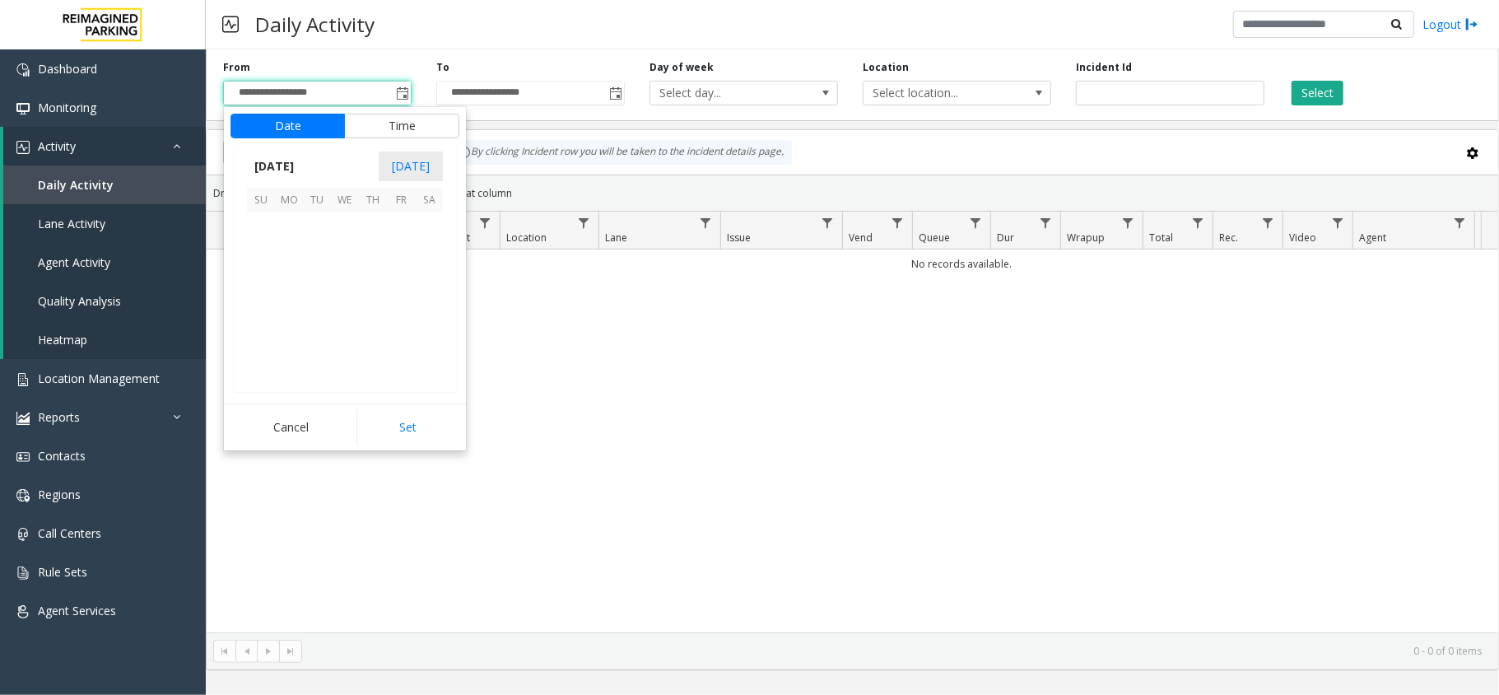
scroll to position [295538, 0]
click at [291, 261] on span "8" at bounding box center [289, 254] width 28 height 28
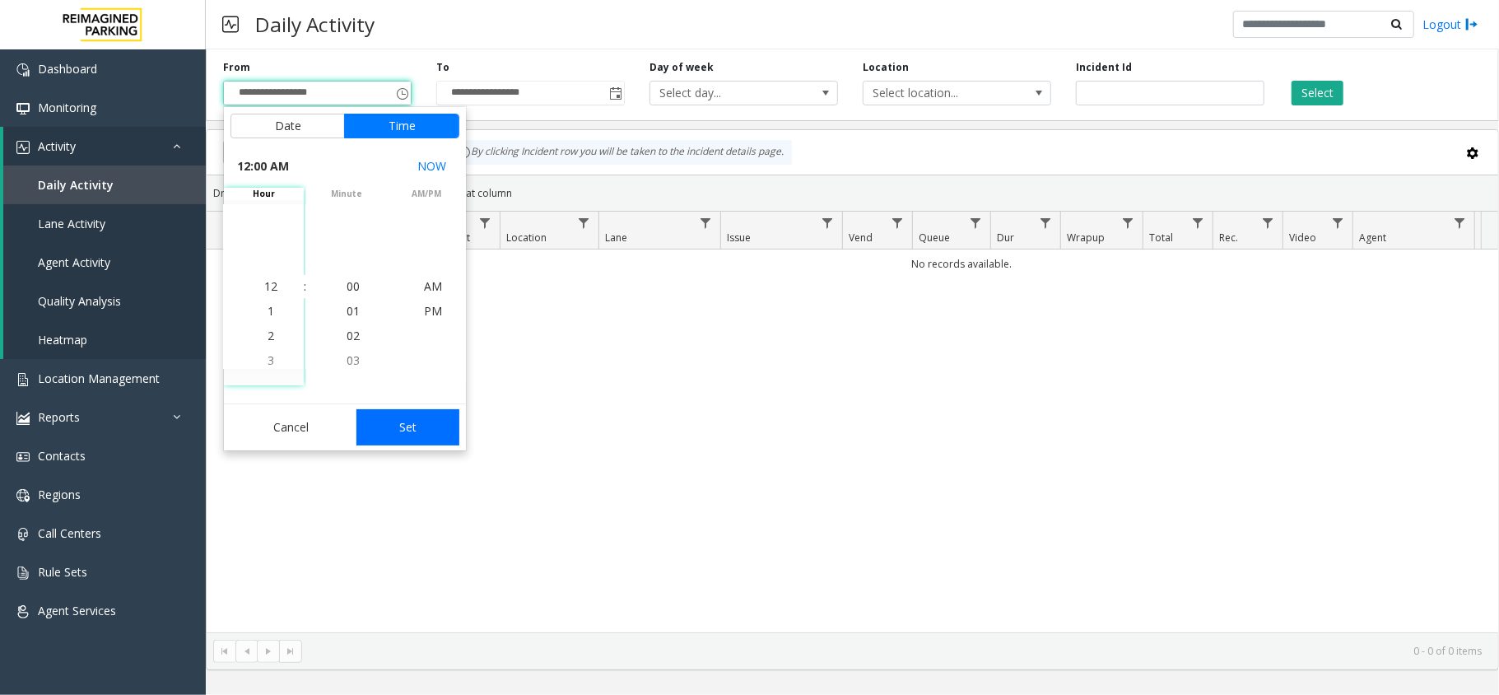
click at [427, 410] on button "Set" at bounding box center [409, 427] width 104 height 36
type input "**********"
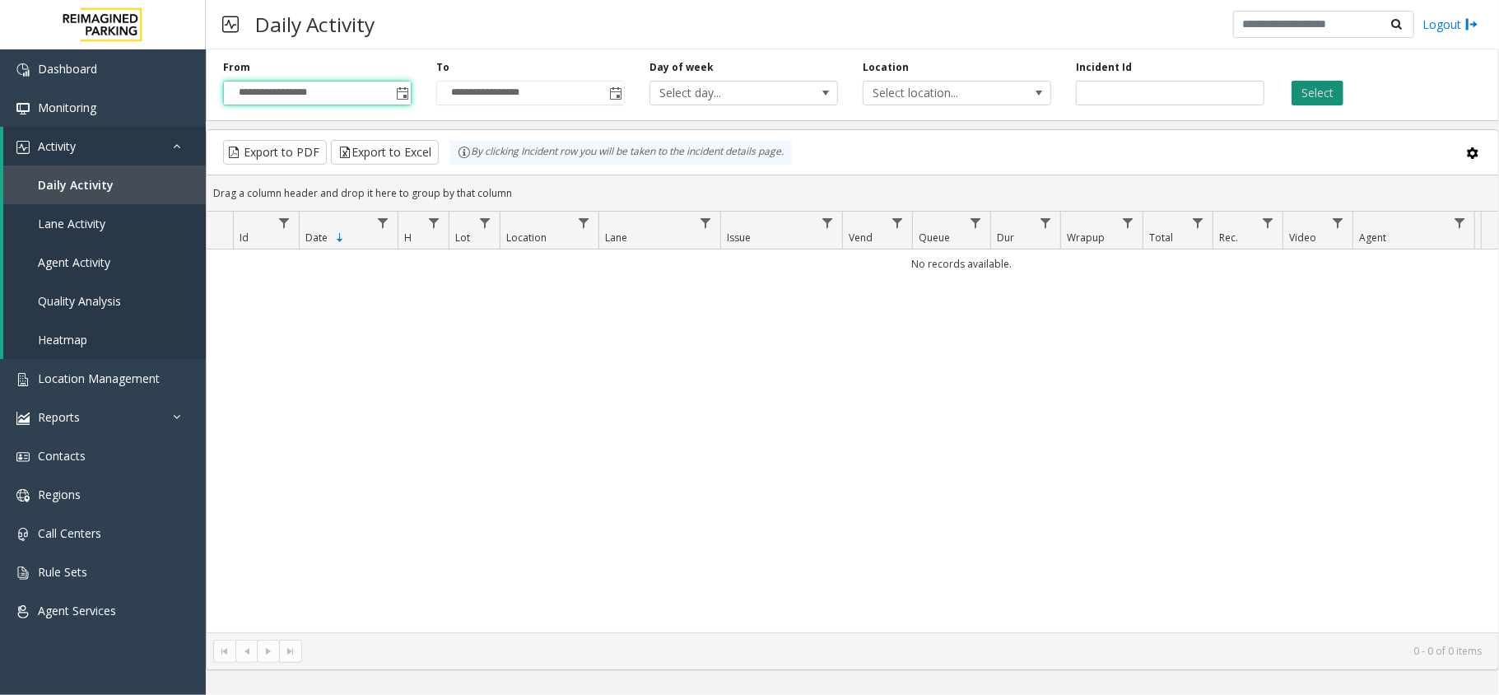
click at [1321, 94] on button "Select" at bounding box center [1318, 93] width 52 height 25
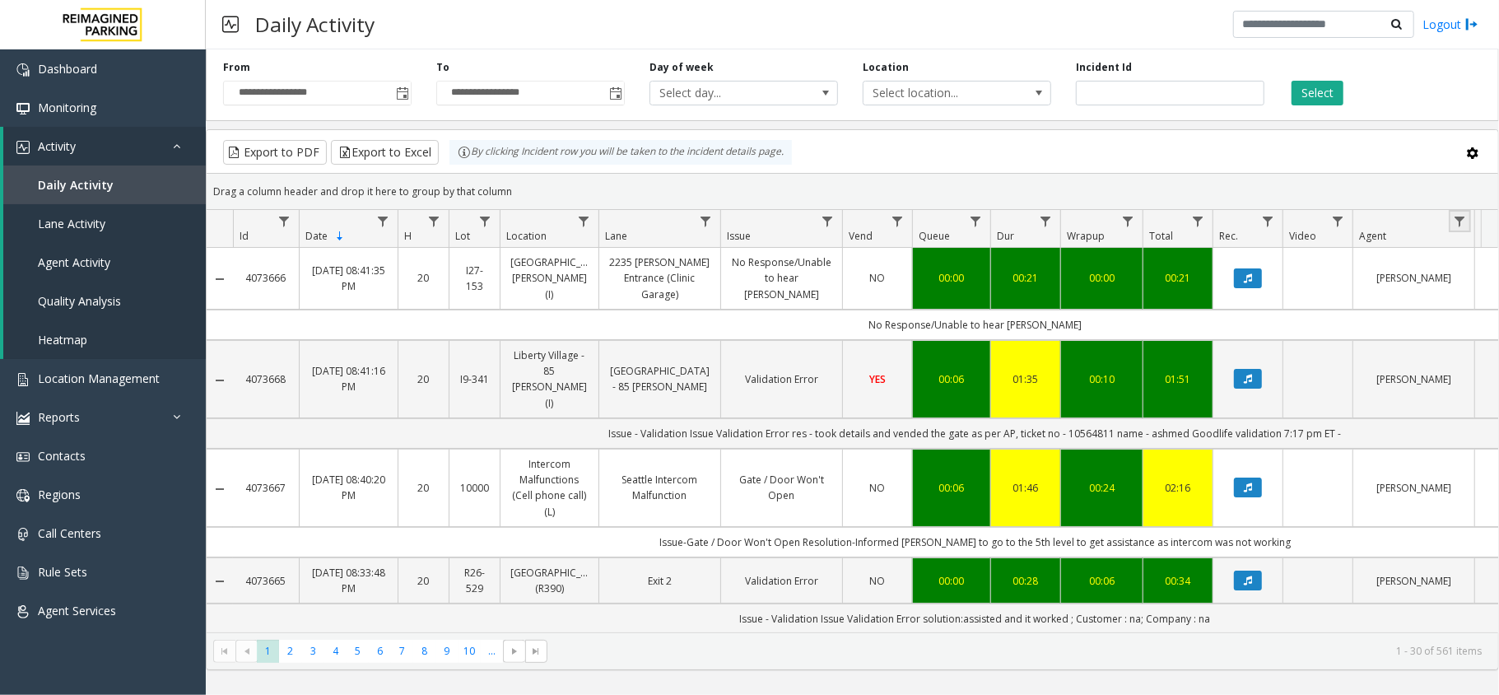
click at [1451, 224] on link "Data table" at bounding box center [1460, 221] width 22 height 22
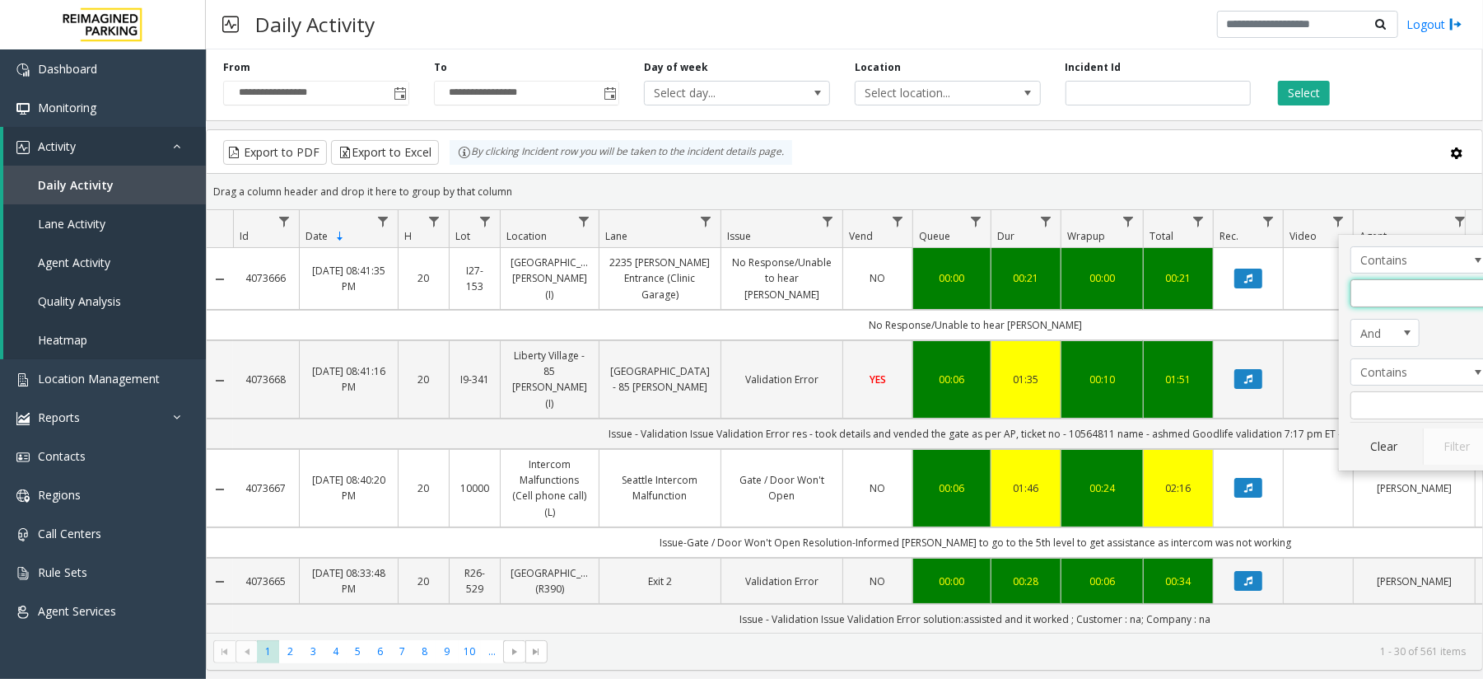
click at [1371, 298] on input "Agent Filter" at bounding box center [1420, 293] width 140 height 28
type input "**"
click at [1443, 443] on button "Filter" at bounding box center [1457, 446] width 68 height 36
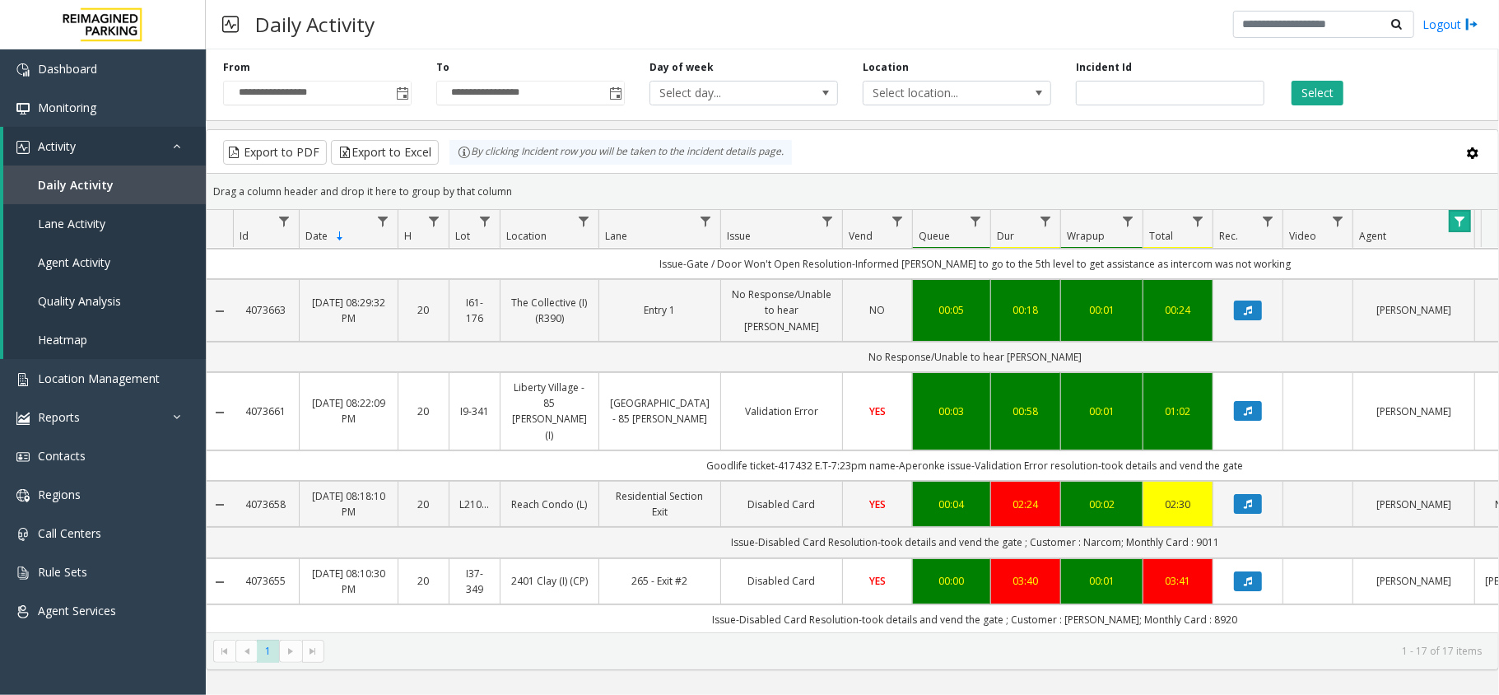
scroll to position [110, 0]
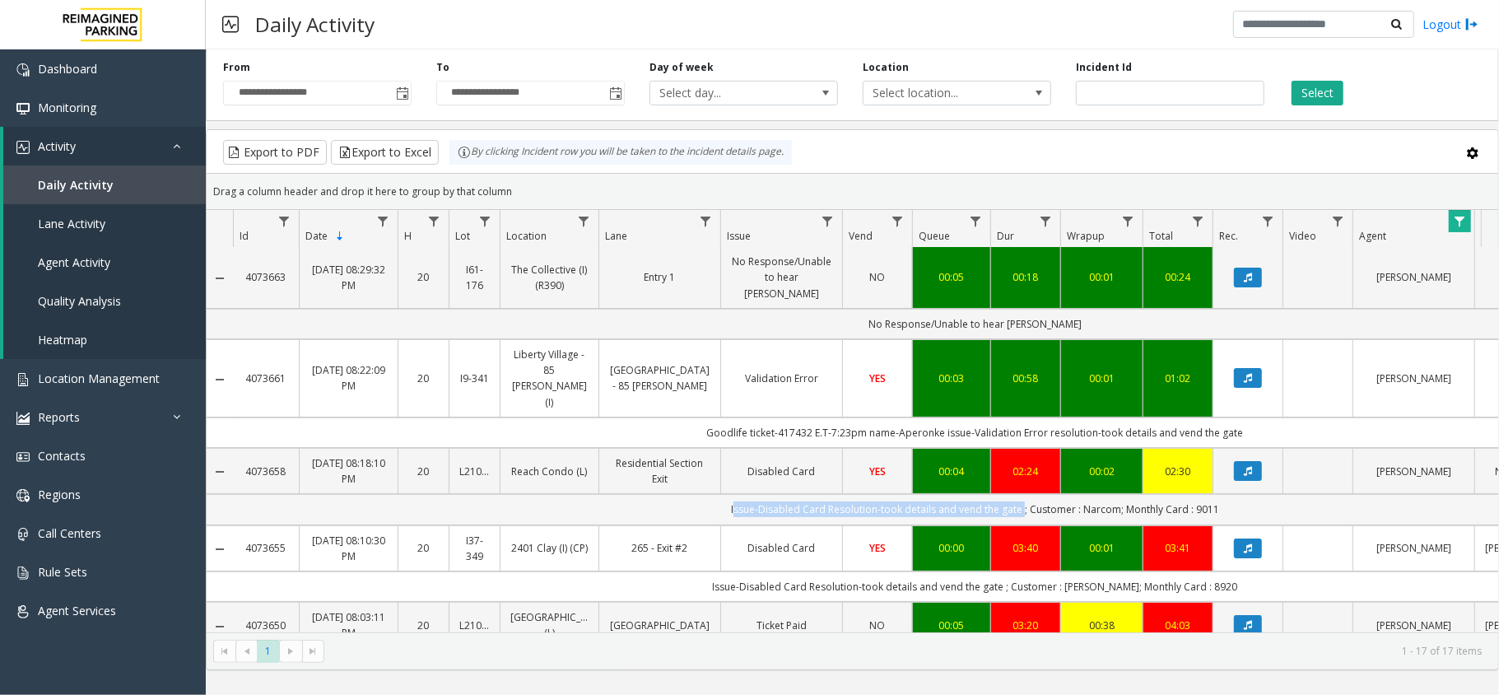
drag, startPoint x: 729, startPoint y: 465, endPoint x: 1019, endPoint y: 471, distance: 290.7
click at [1019, 494] on td "Issue-Disabled Card Resolution-took details and vend the gate ; Customer : Narc…" at bounding box center [975, 509] width 1485 height 30
copy td "Issue-Disabled Card Resolution-took details and vend the gate"
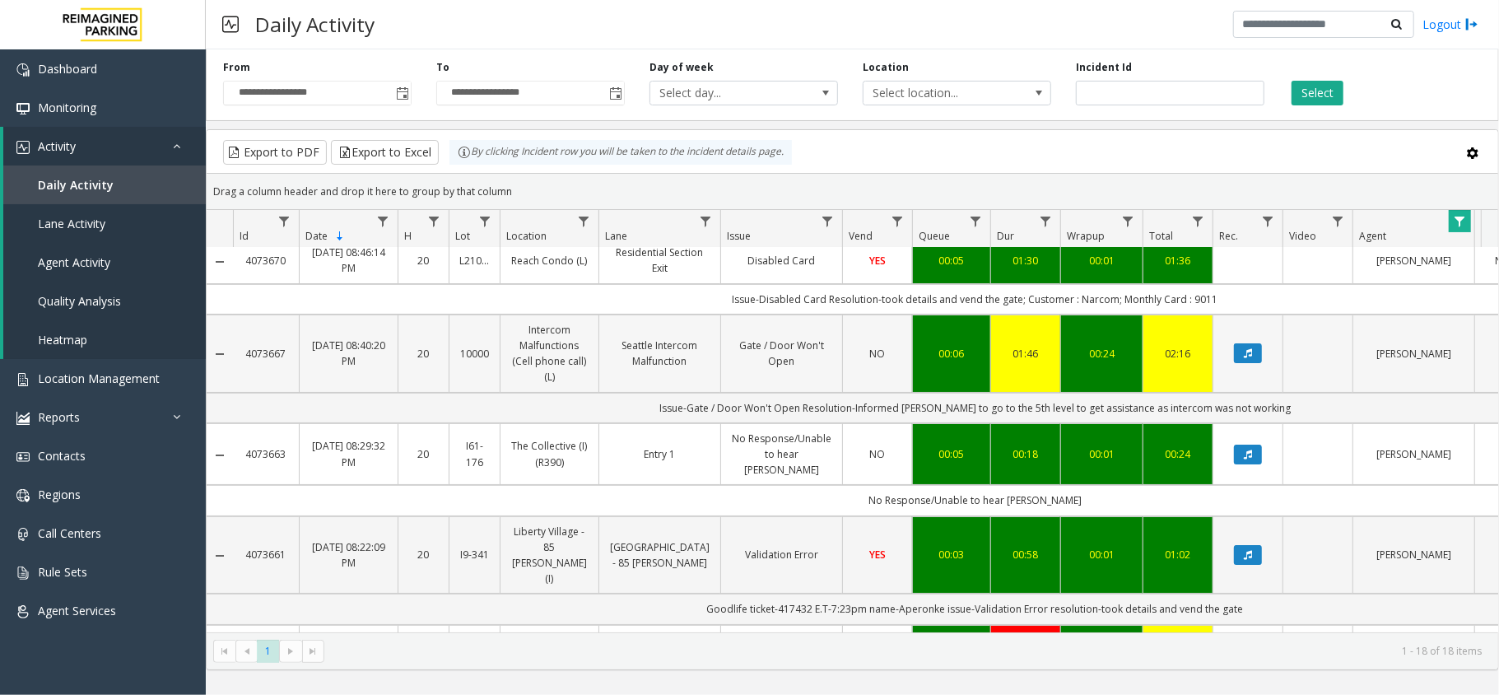
scroll to position [0, 0]
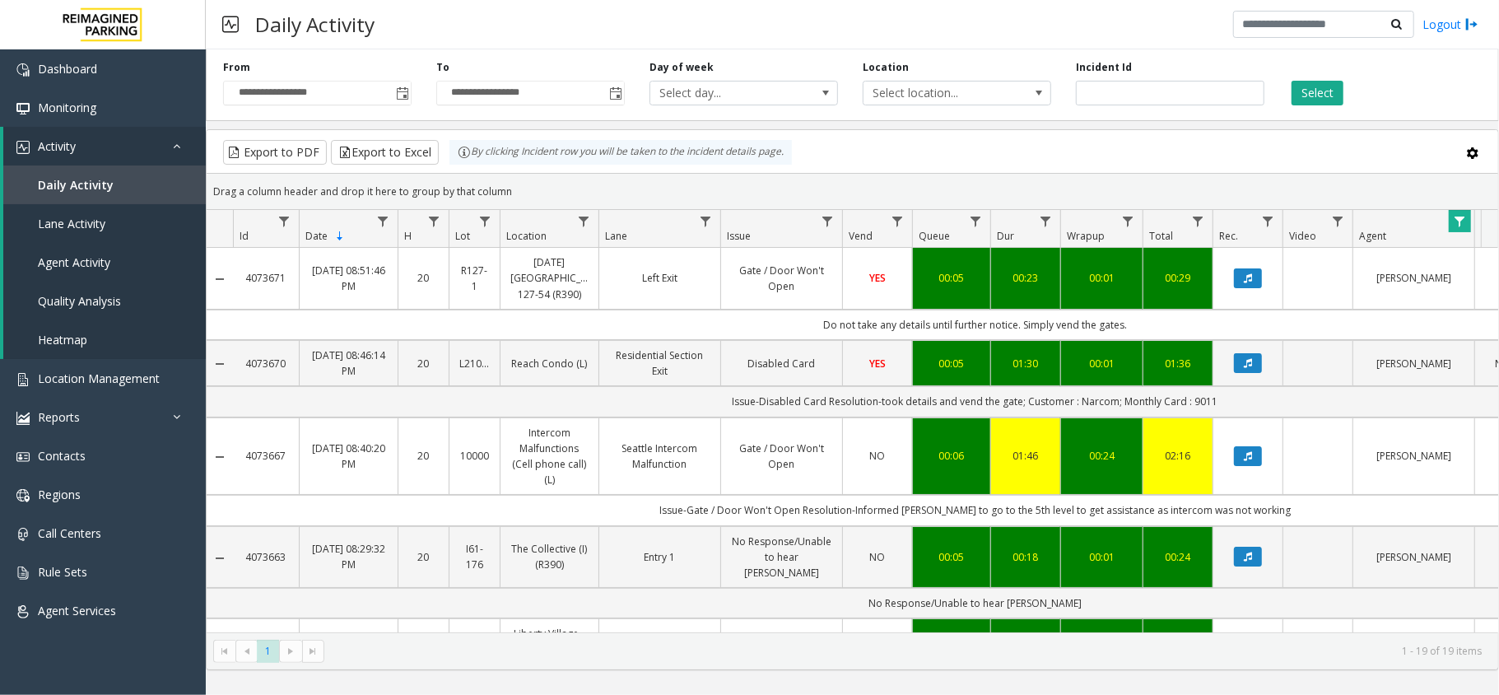
click at [791, 181] on div "Drag a column header and drop it here to group by that column" at bounding box center [853, 191] width 1292 height 29
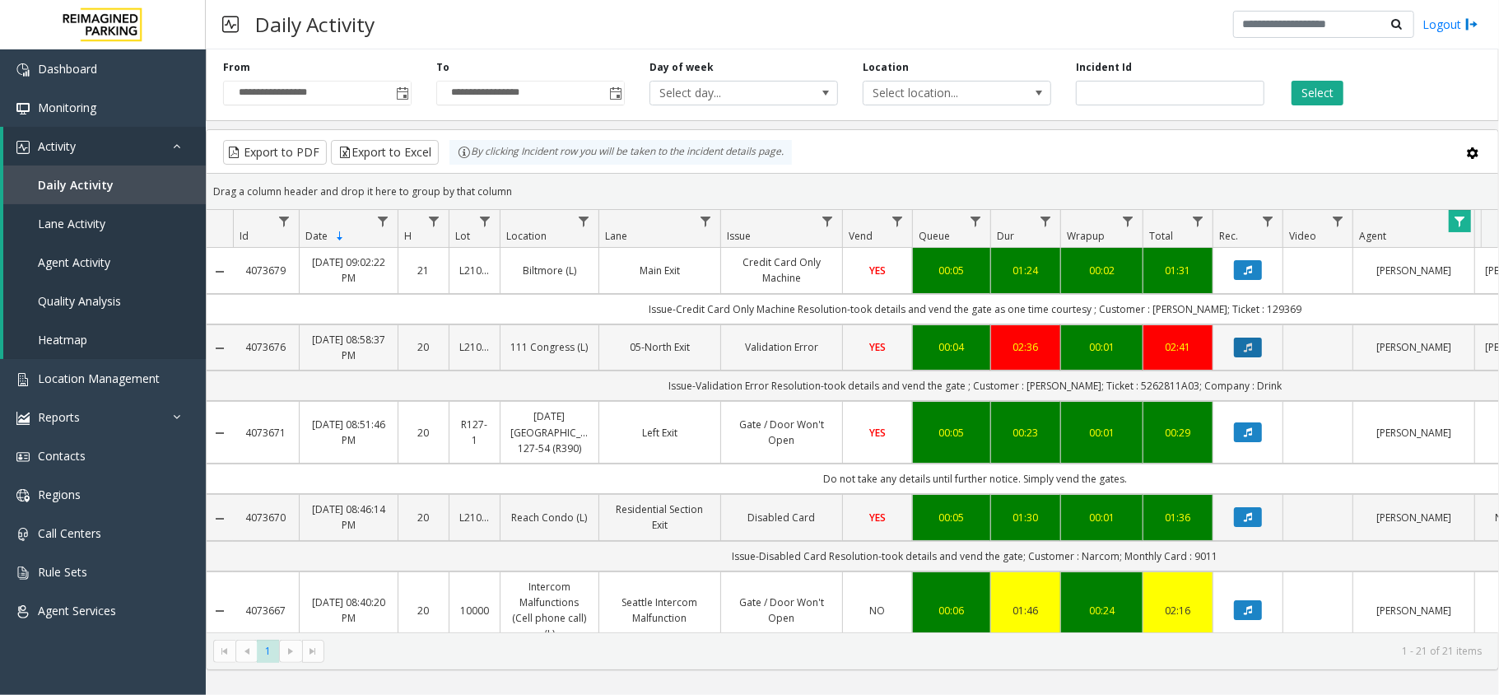
click at [1239, 352] on button "Data table" at bounding box center [1248, 348] width 28 height 20
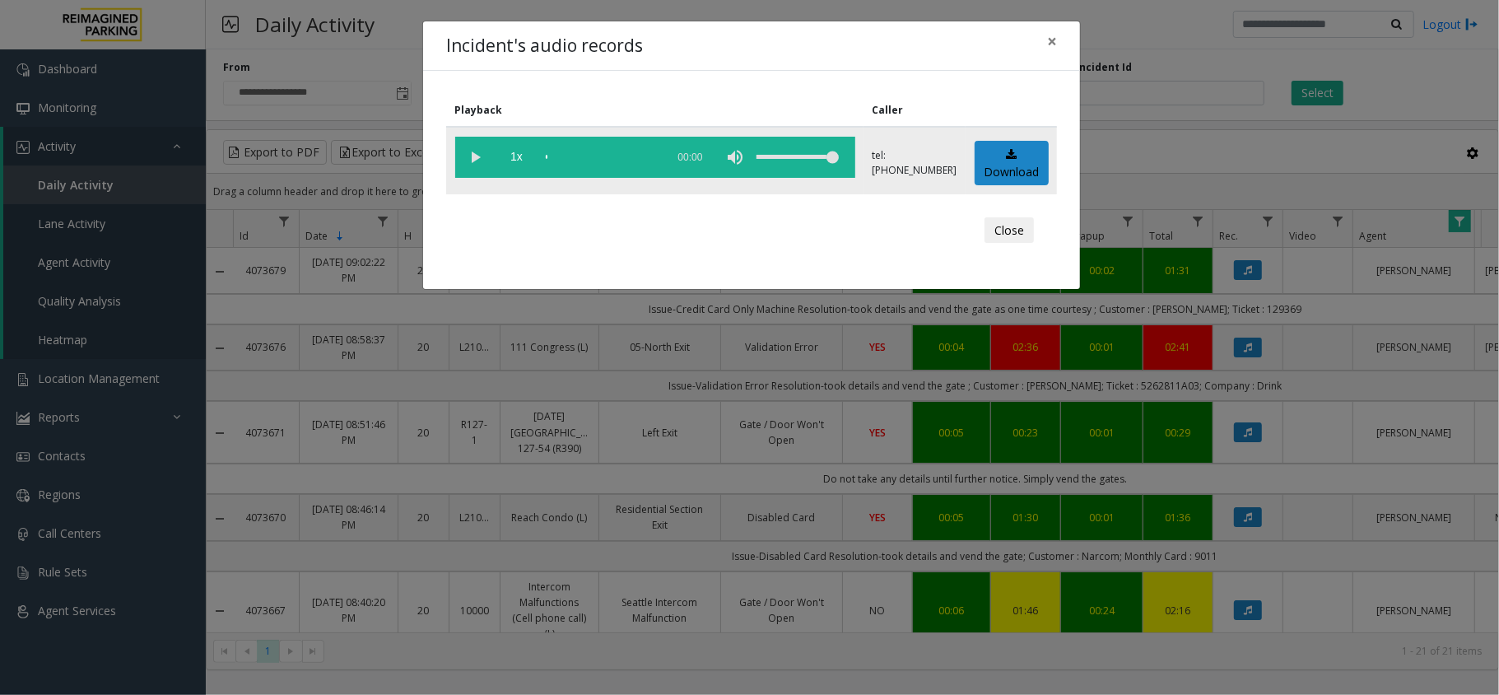
click at [557, 152] on div "scrub bar" at bounding box center [602, 157] width 112 height 41
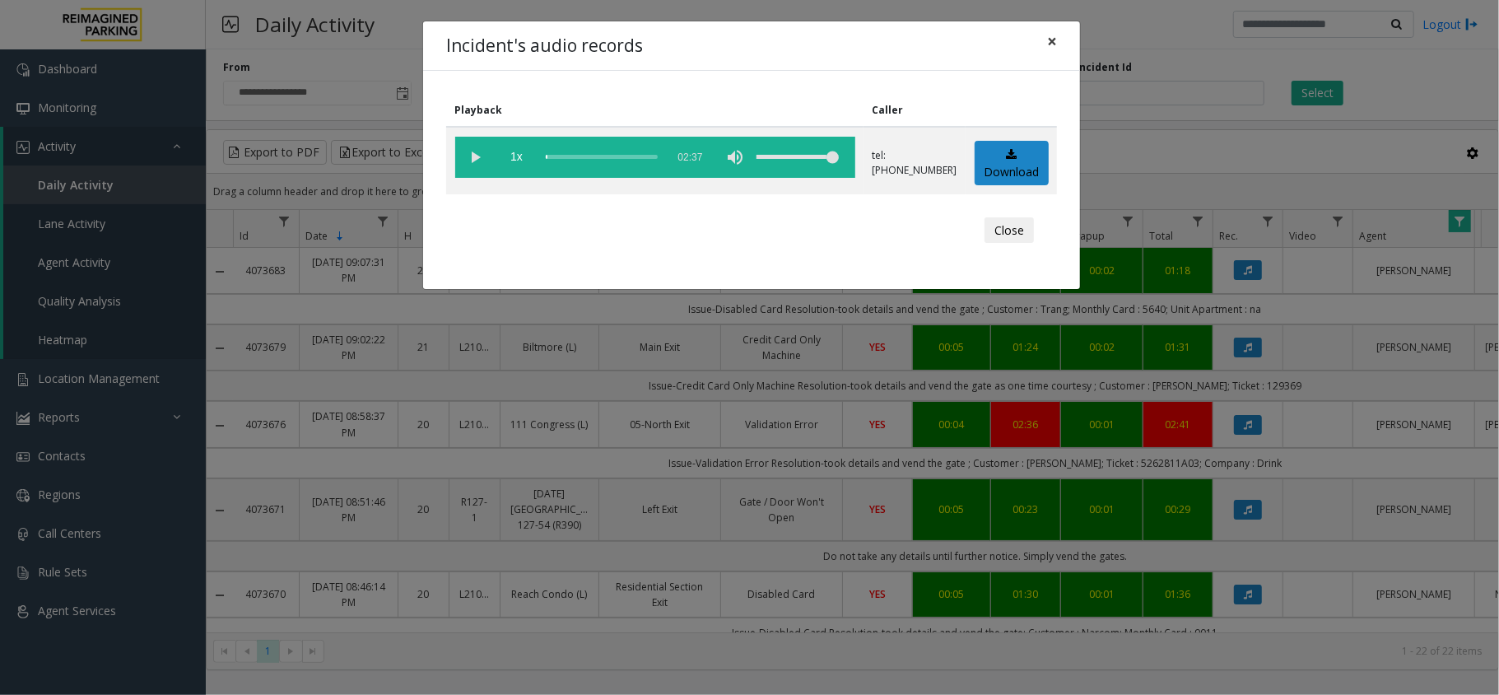
click at [1052, 44] on span "×" at bounding box center [1052, 41] width 10 height 23
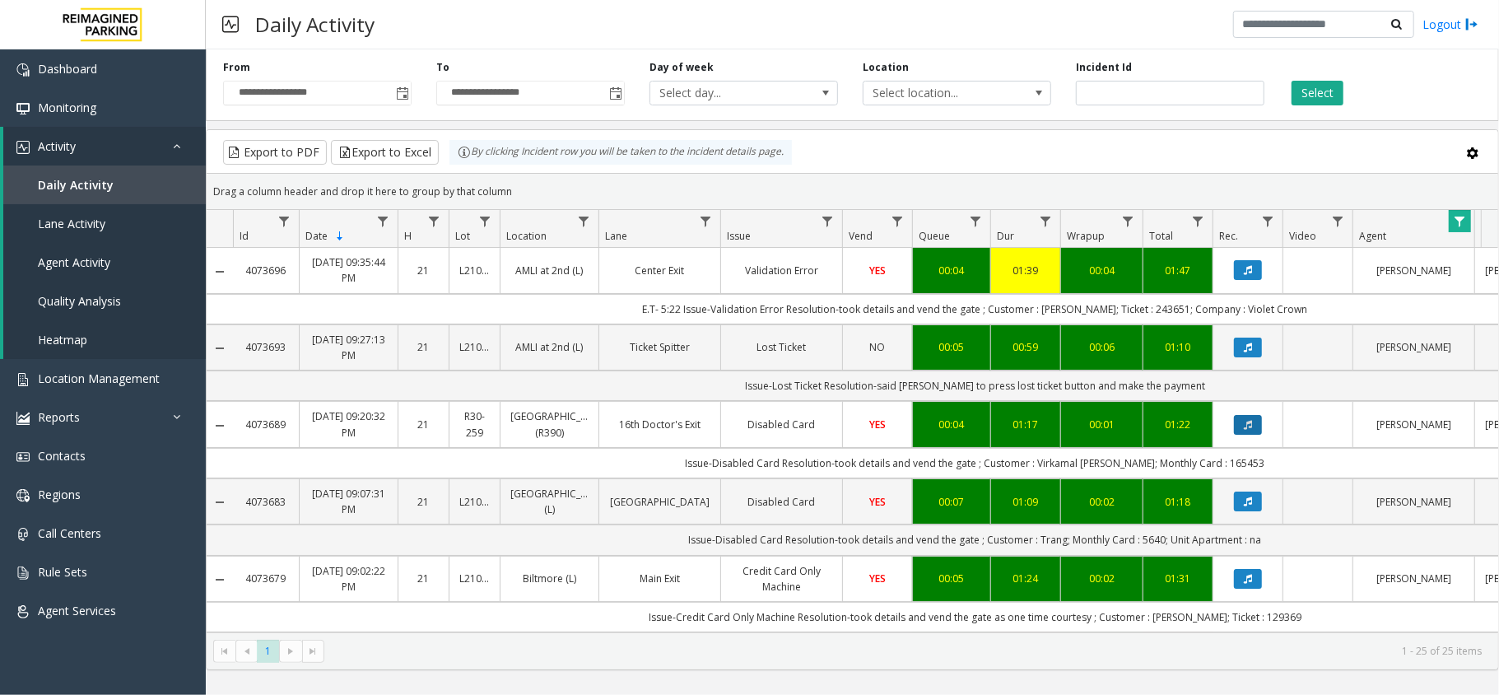
click at [1247, 420] on button "Data table" at bounding box center [1248, 425] width 28 height 20
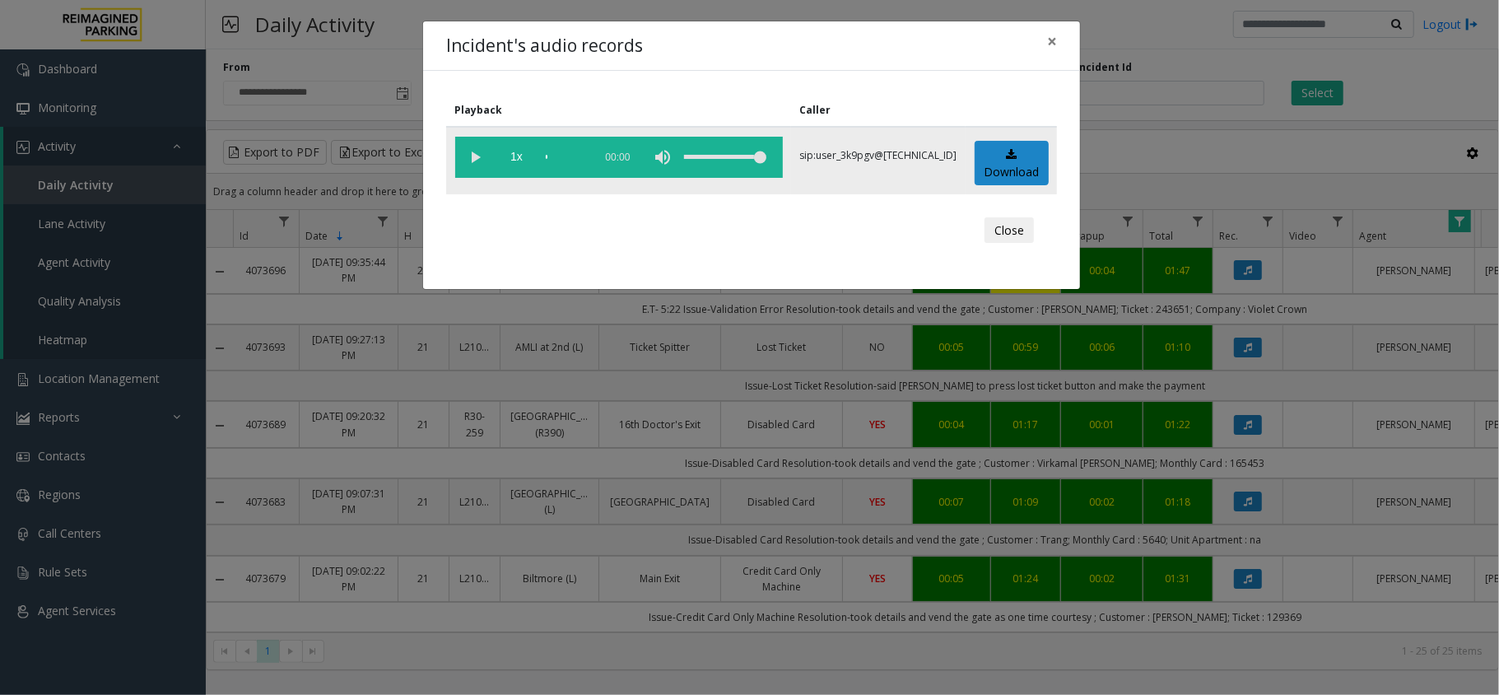
click at [575, 150] on div "scrub bar" at bounding box center [566, 157] width 40 height 41
click at [571, 150] on div "scrub bar" at bounding box center [566, 157] width 40 height 41
drag, startPoint x: 547, startPoint y: 156, endPoint x: 580, endPoint y: 153, distance: 33.0
click at [580, 153] on div "scrub bar" at bounding box center [566, 157] width 40 height 41
click at [565, 156] on div "scrub bar" at bounding box center [566, 157] width 40 height 41
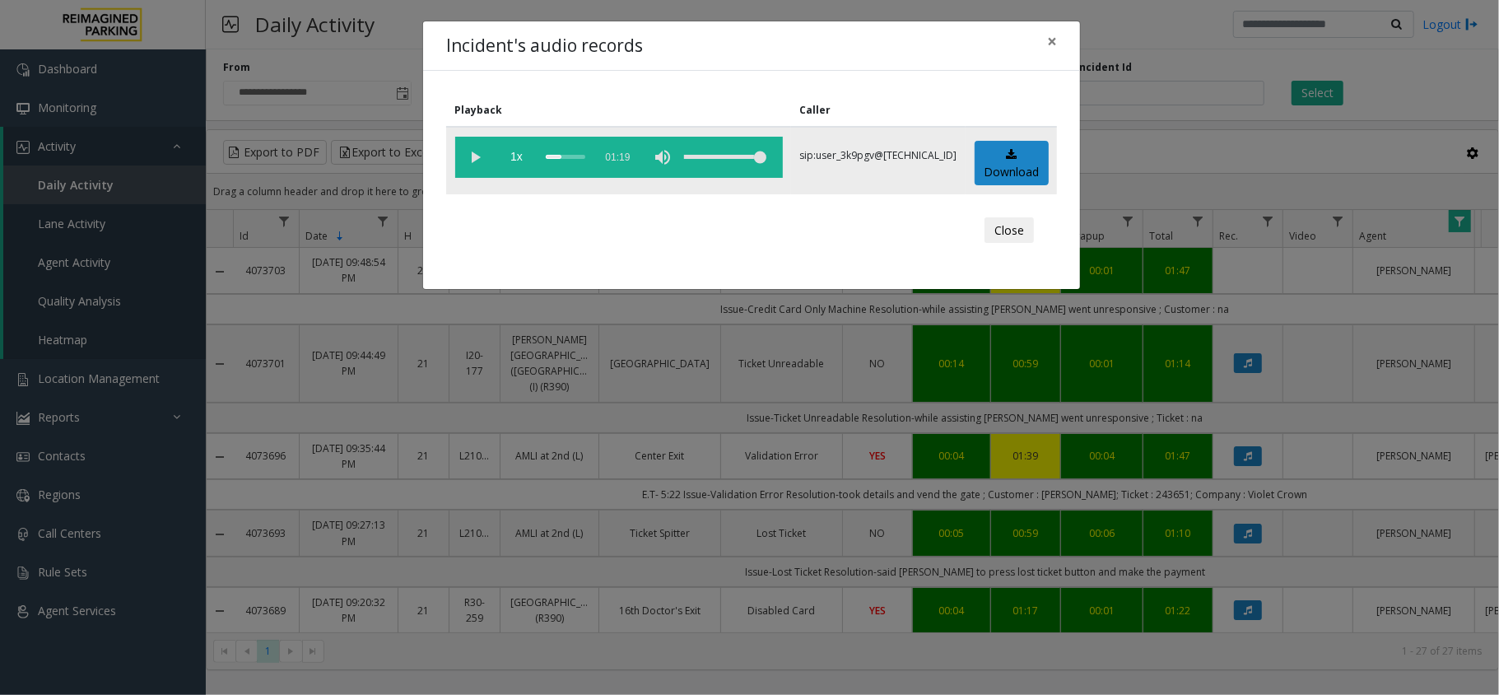
click at [462, 158] on vg-play-pause at bounding box center [475, 157] width 41 height 41
click at [464, 147] on vg-play-pause at bounding box center [475, 157] width 41 height 41
click at [483, 158] on vg-play-pause at bounding box center [475, 157] width 41 height 41
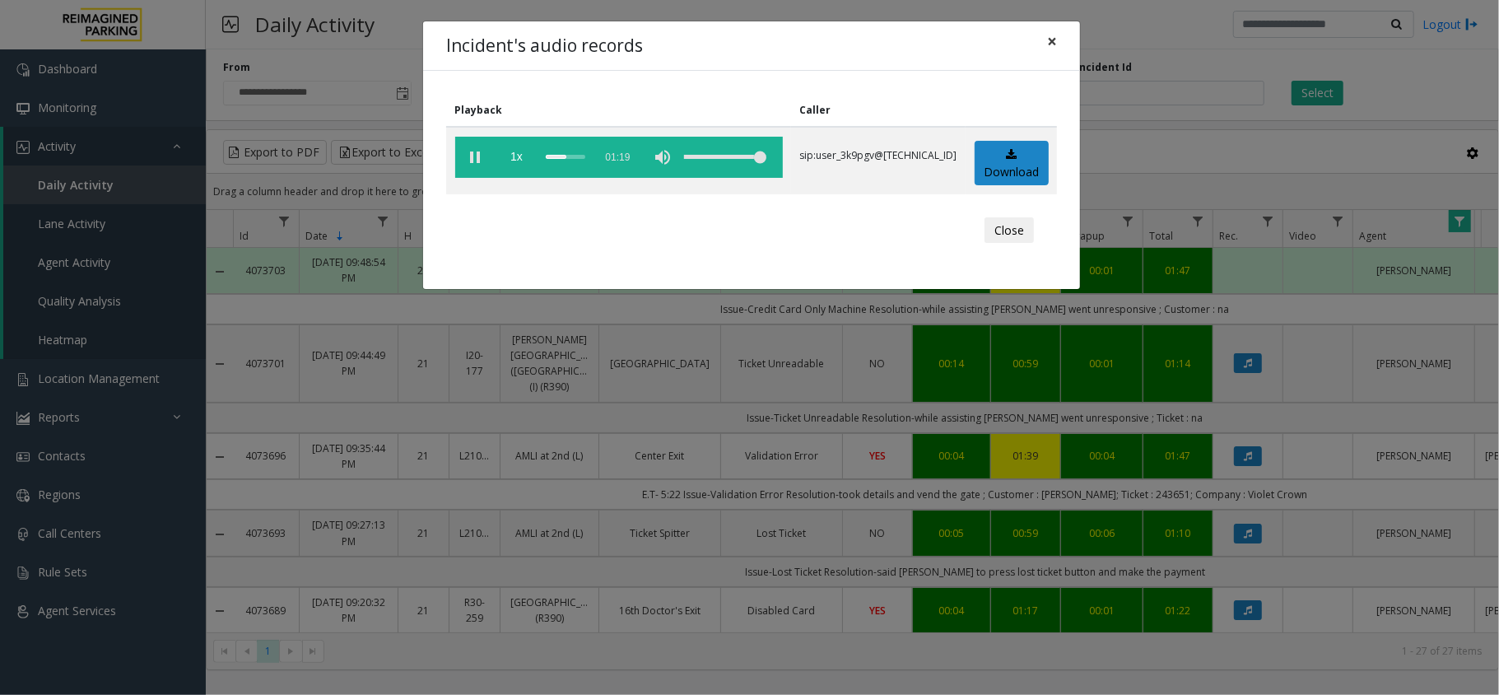
click at [1047, 41] on span "×" at bounding box center [1052, 41] width 10 height 23
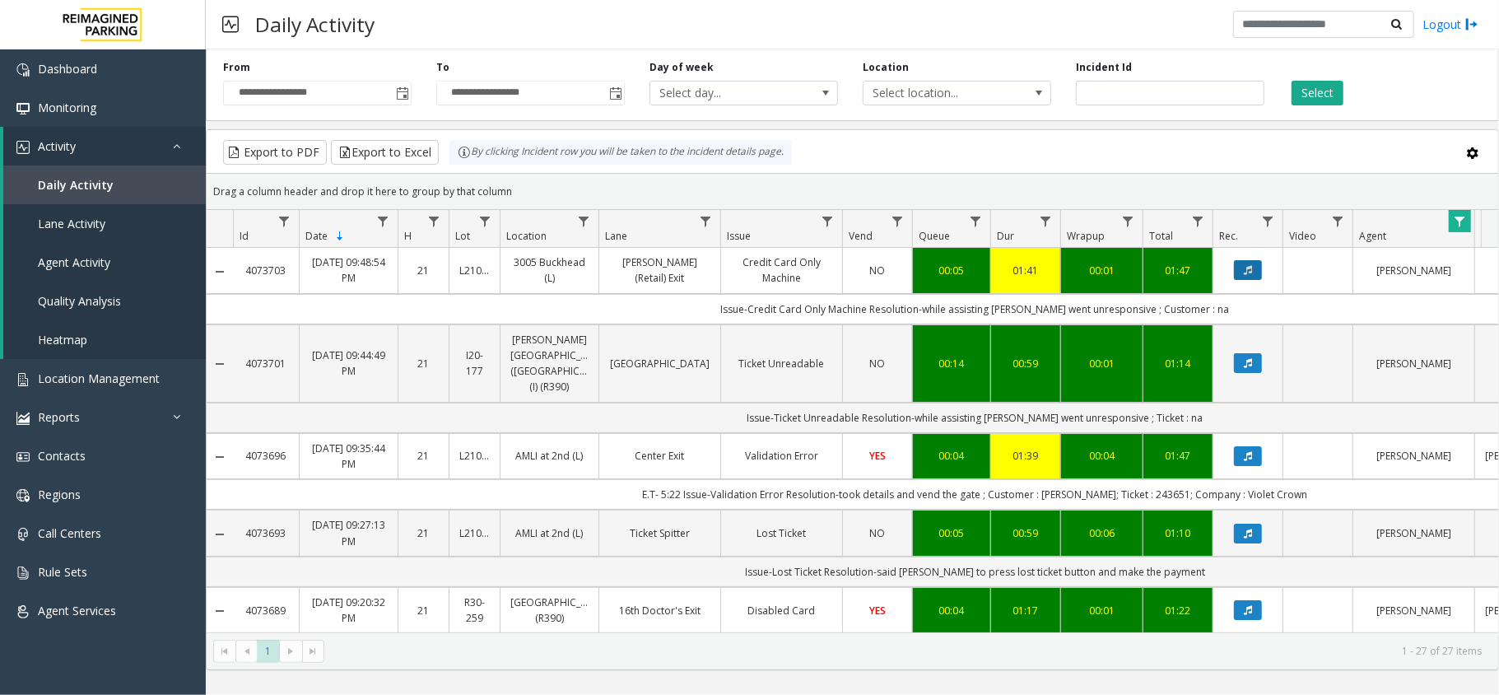
click at [1257, 268] on button "Data table" at bounding box center [1248, 270] width 28 height 20
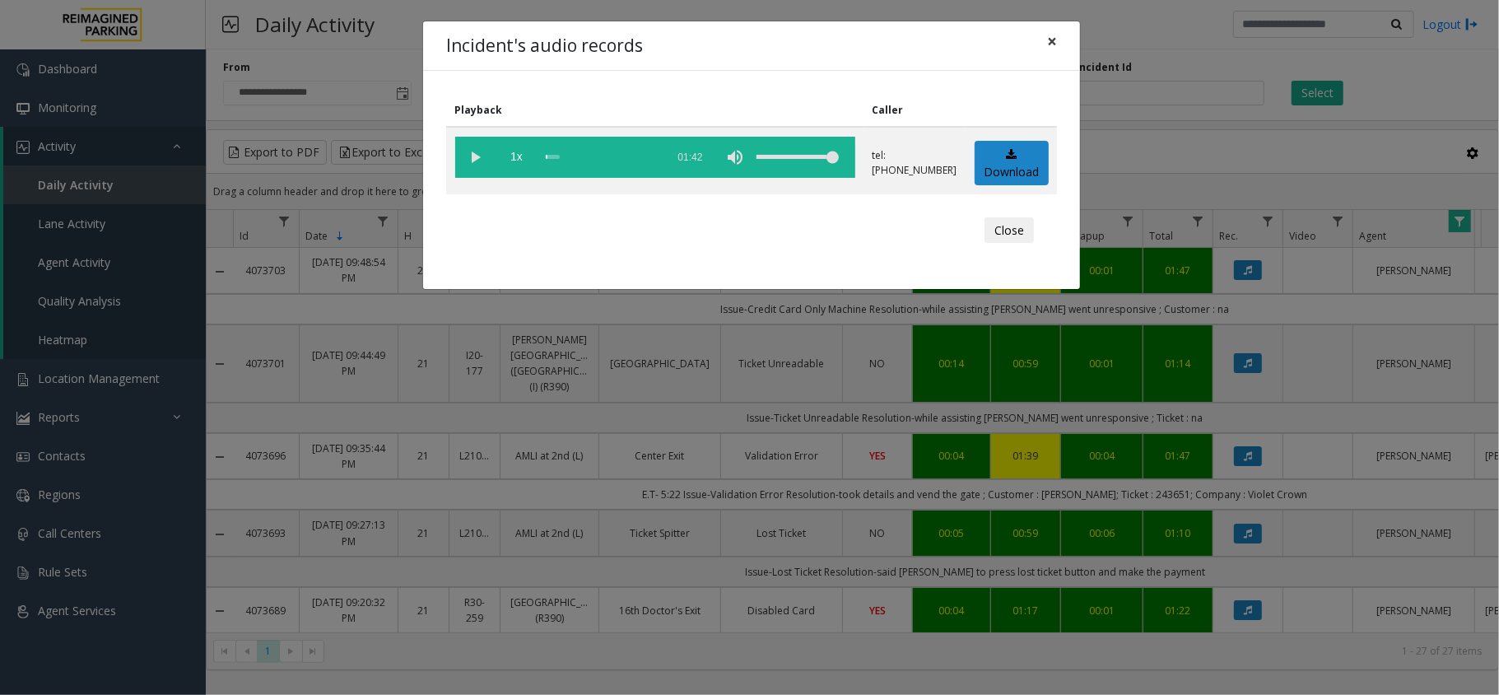
click at [1052, 46] on span "×" at bounding box center [1052, 41] width 10 height 23
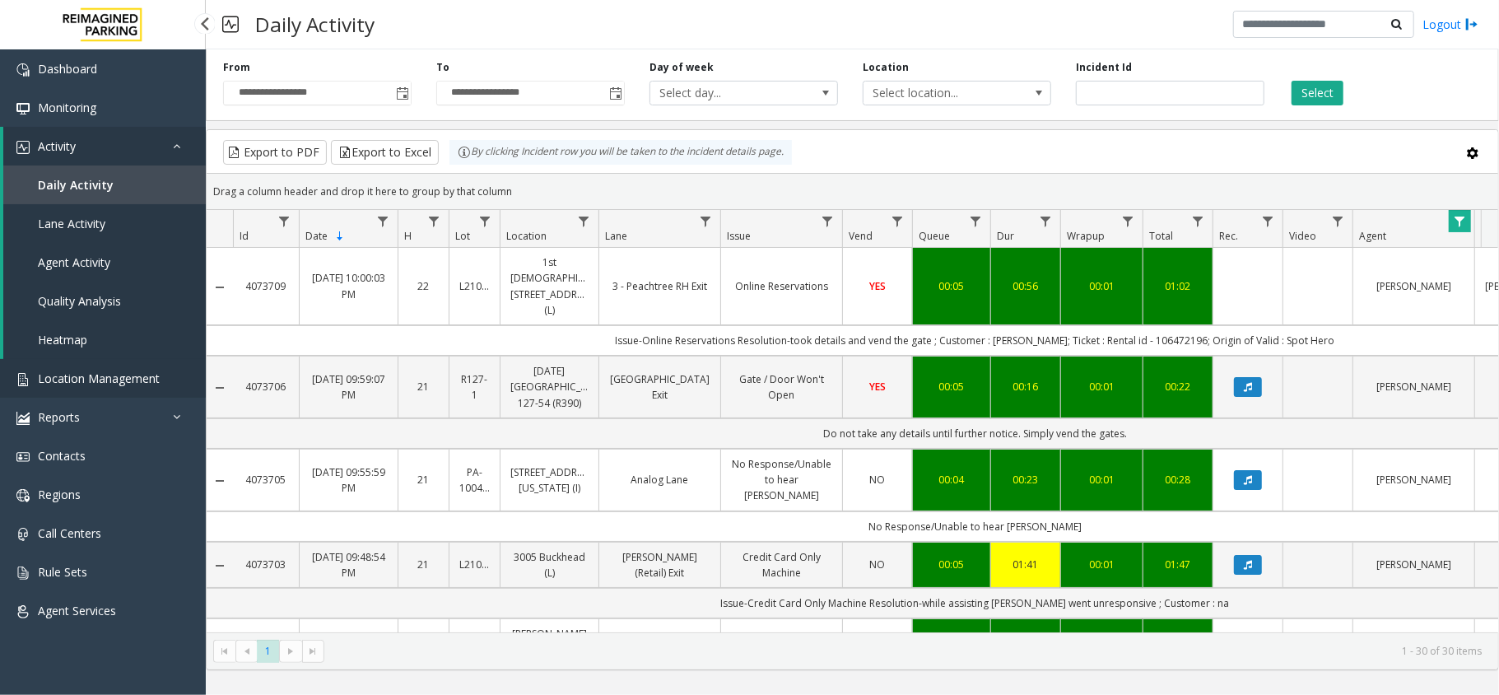
click at [92, 385] on link "Location Management" at bounding box center [103, 378] width 206 height 39
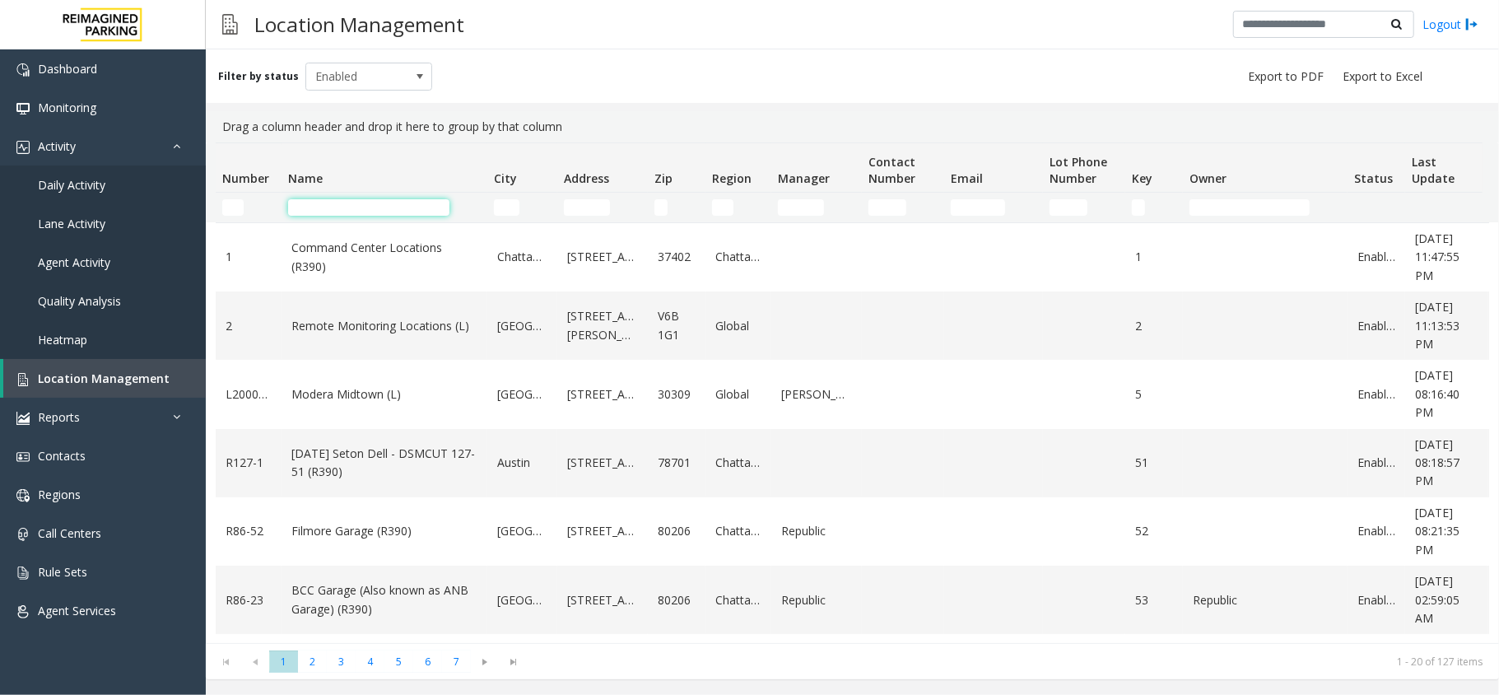
click at [354, 202] on input "Name Filter" at bounding box center [368, 207] width 161 height 16
drag, startPoint x: 653, startPoint y: 84, endPoint x: 644, endPoint y: 84, distance: 9.1
click at [653, 84] on div "Filter by status Enabled" at bounding box center [853, 76] width 1294 height 54
drag, startPoint x: 598, startPoint y: 123, endPoint x: 212, endPoint y: 112, distance: 385.5
click at [209, 112] on kendo-grid-group-panel "Drag a column header and drop it here to group by that column" at bounding box center [853, 126] width 1294 height 31
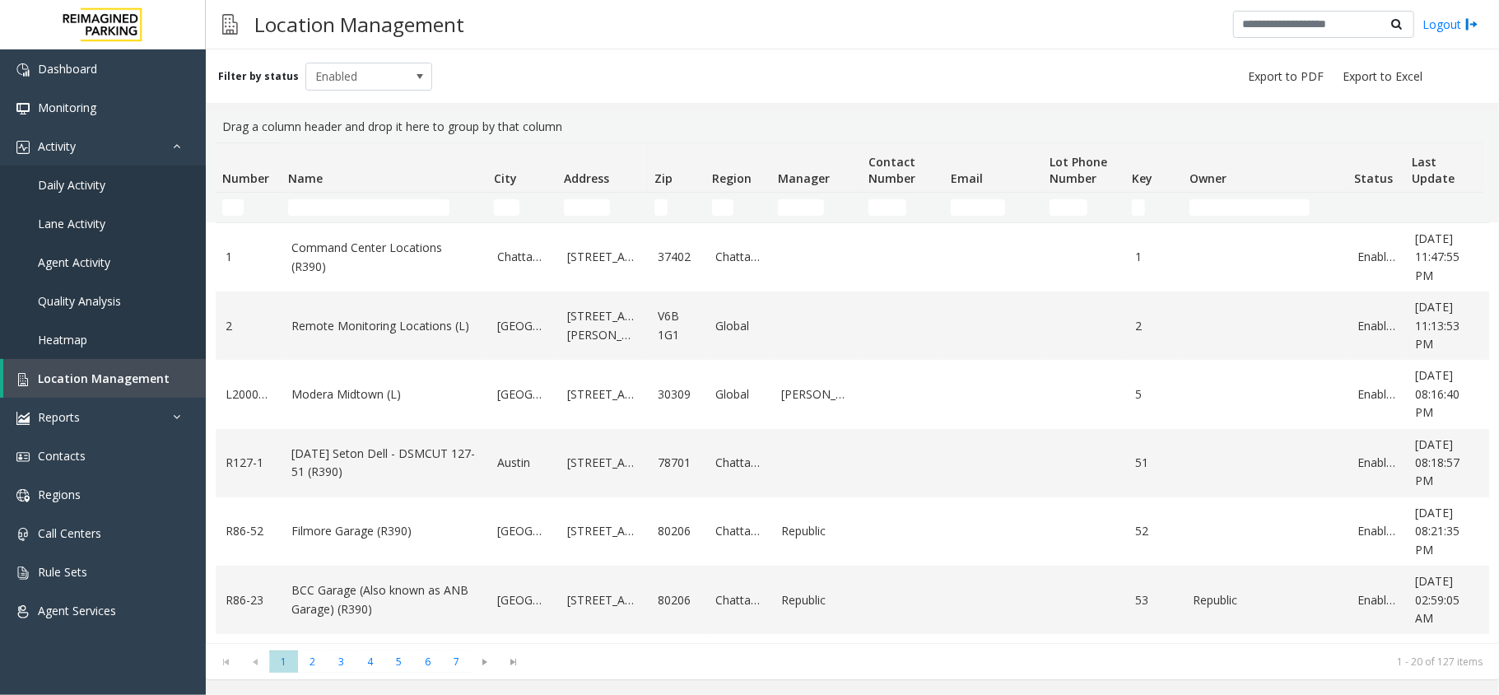
click at [626, 155] on th "Address" at bounding box center [602, 167] width 91 height 49
click at [609, 116] on div "Drag a column header and drop it here to group by that column" at bounding box center [853, 126] width 1274 height 31
click at [119, 170] on link "Daily Activity" at bounding box center [103, 185] width 206 height 39
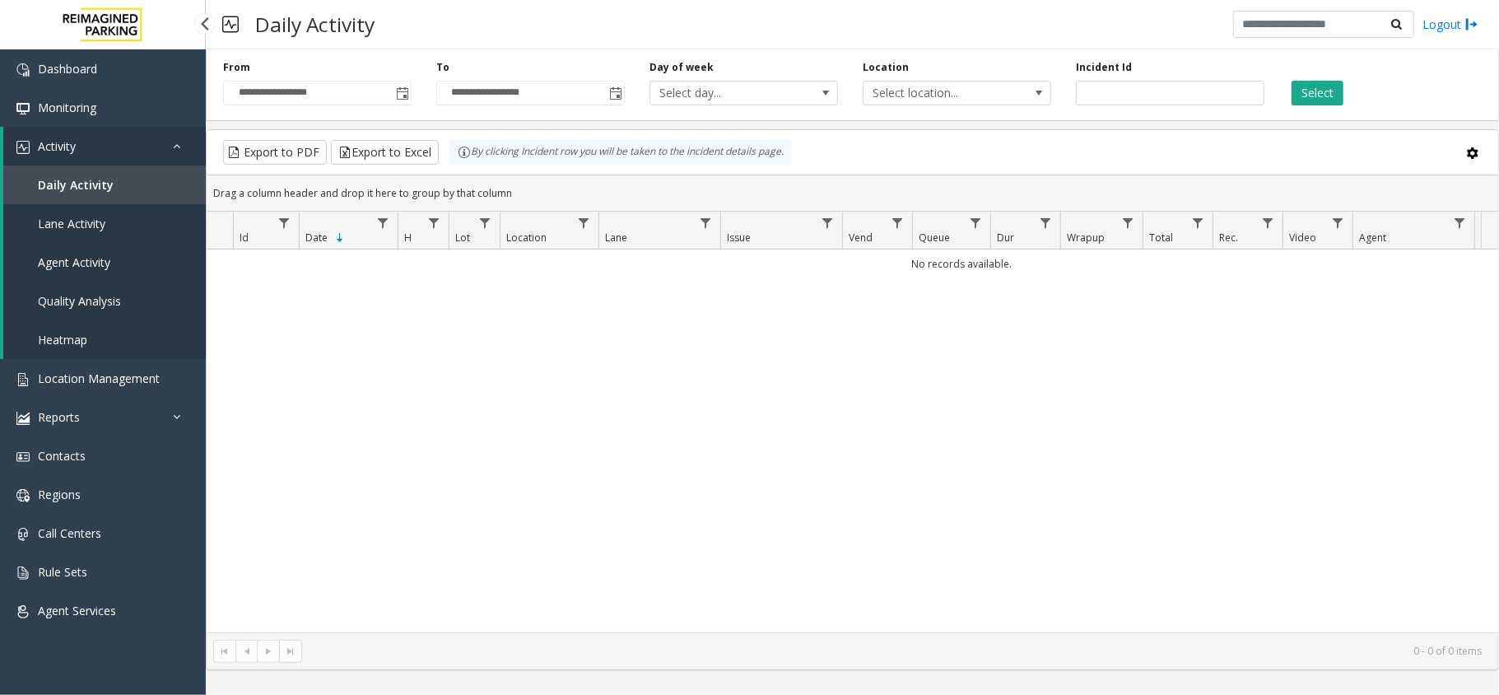
click at [132, 137] on link "Activity" at bounding box center [104, 146] width 203 height 39
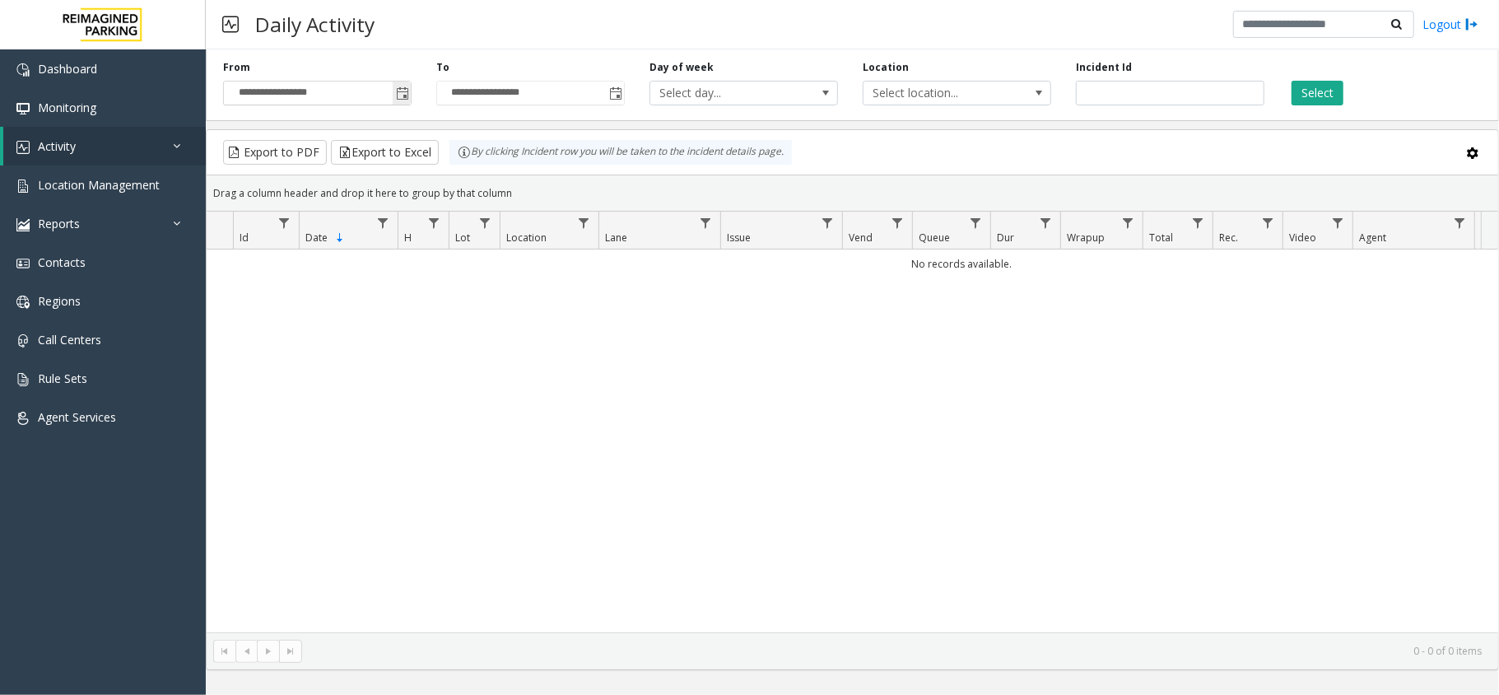
click at [393, 100] on span "Toggle popup" at bounding box center [402, 93] width 18 height 26
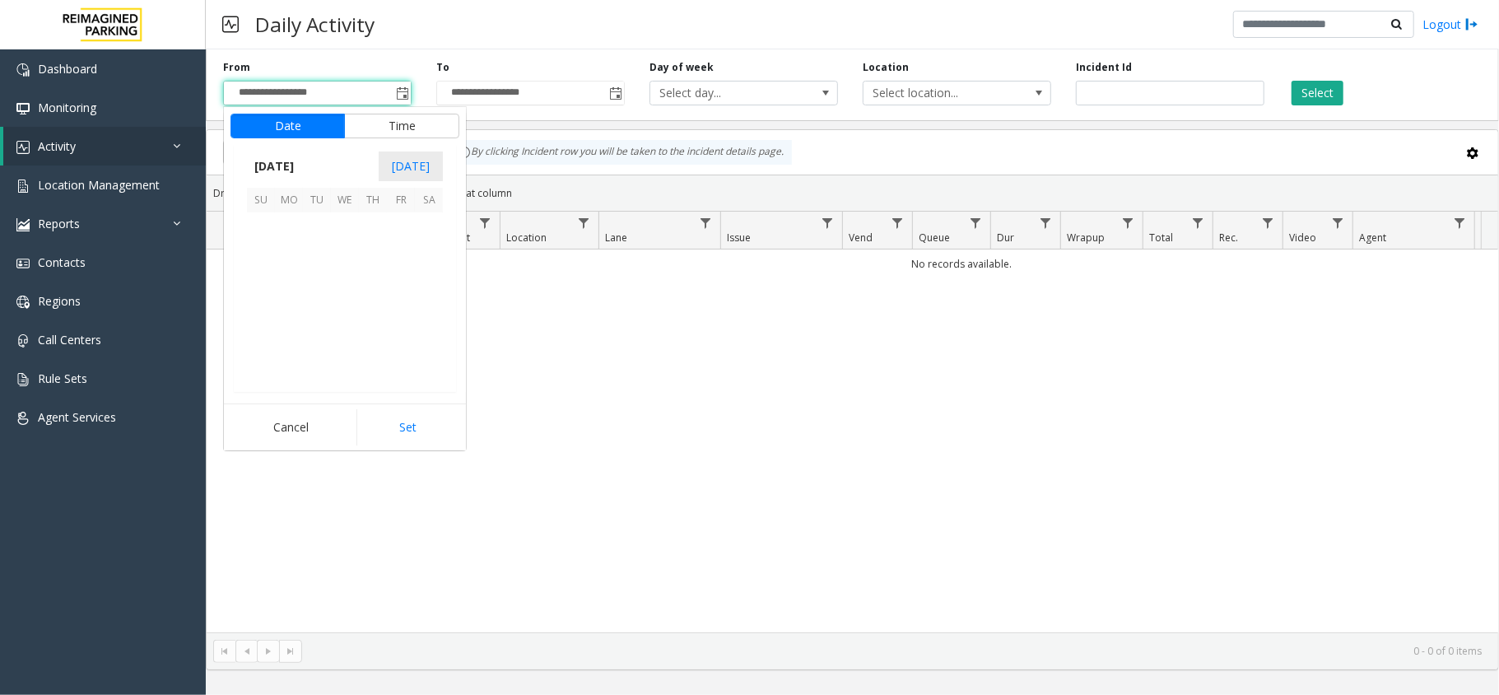
scroll to position [295538, 0]
click at [287, 250] on span "8" at bounding box center [289, 254] width 28 height 28
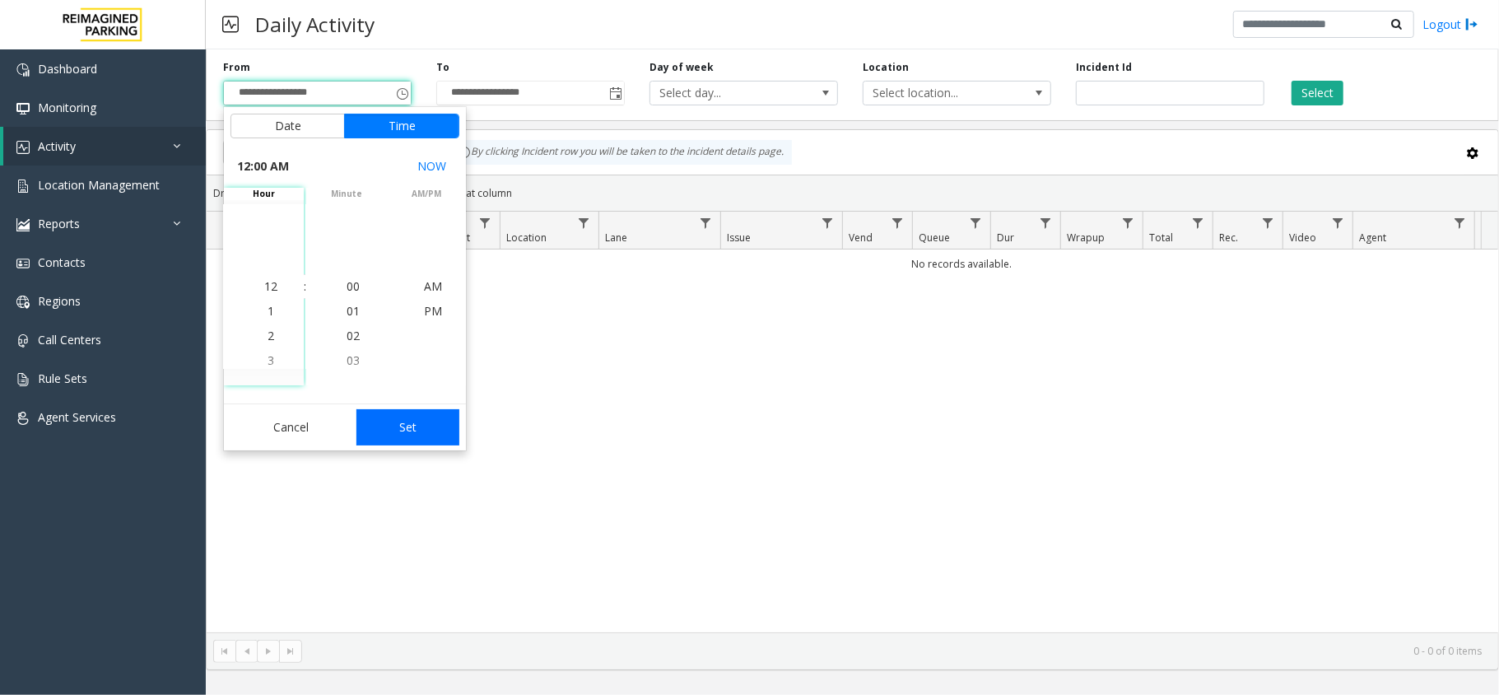
click at [390, 426] on button "Set" at bounding box center [409, 427] width 104 height 36
type input "**********"
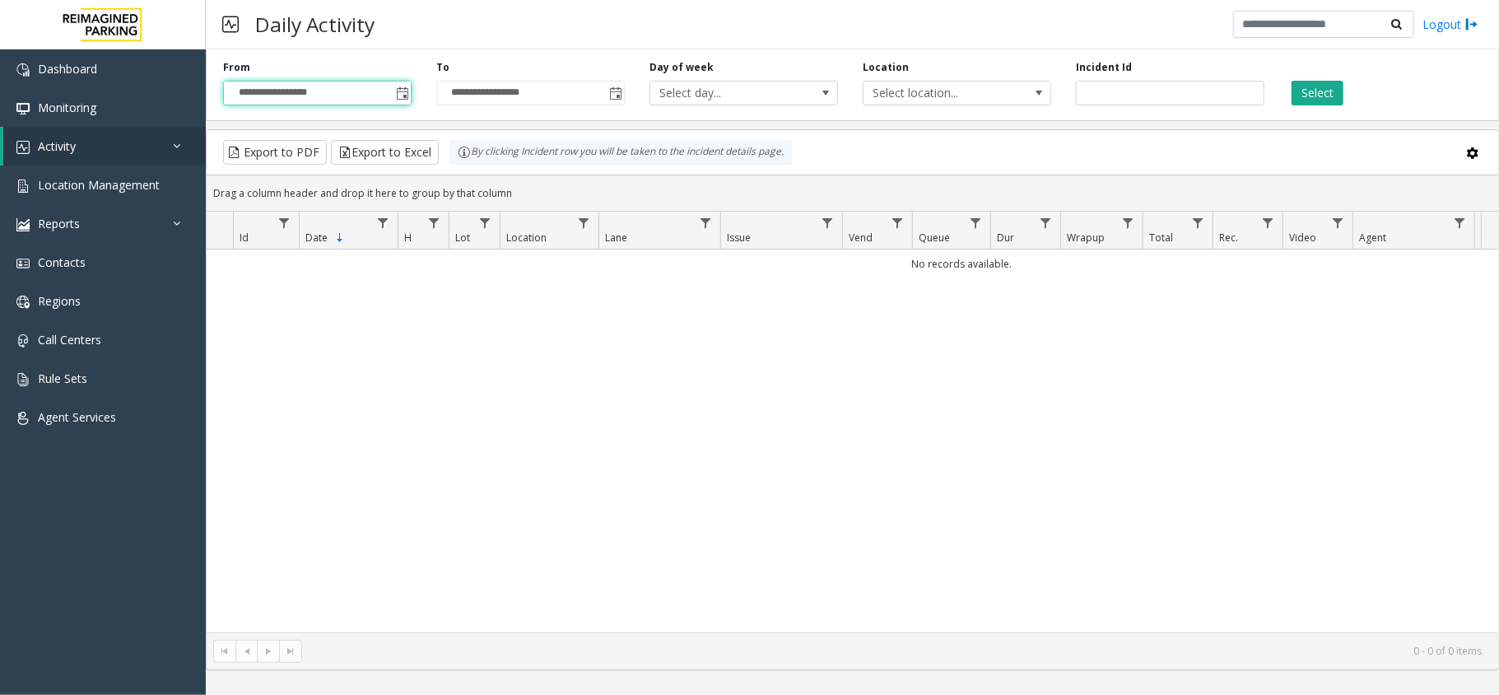
click at [1285, 80] on div "Select" at bounding box center [1383, 82] width 213 height 45
click at [1299, 93] on button "Select" at bounding box center [1318, 93] width 52 height 25
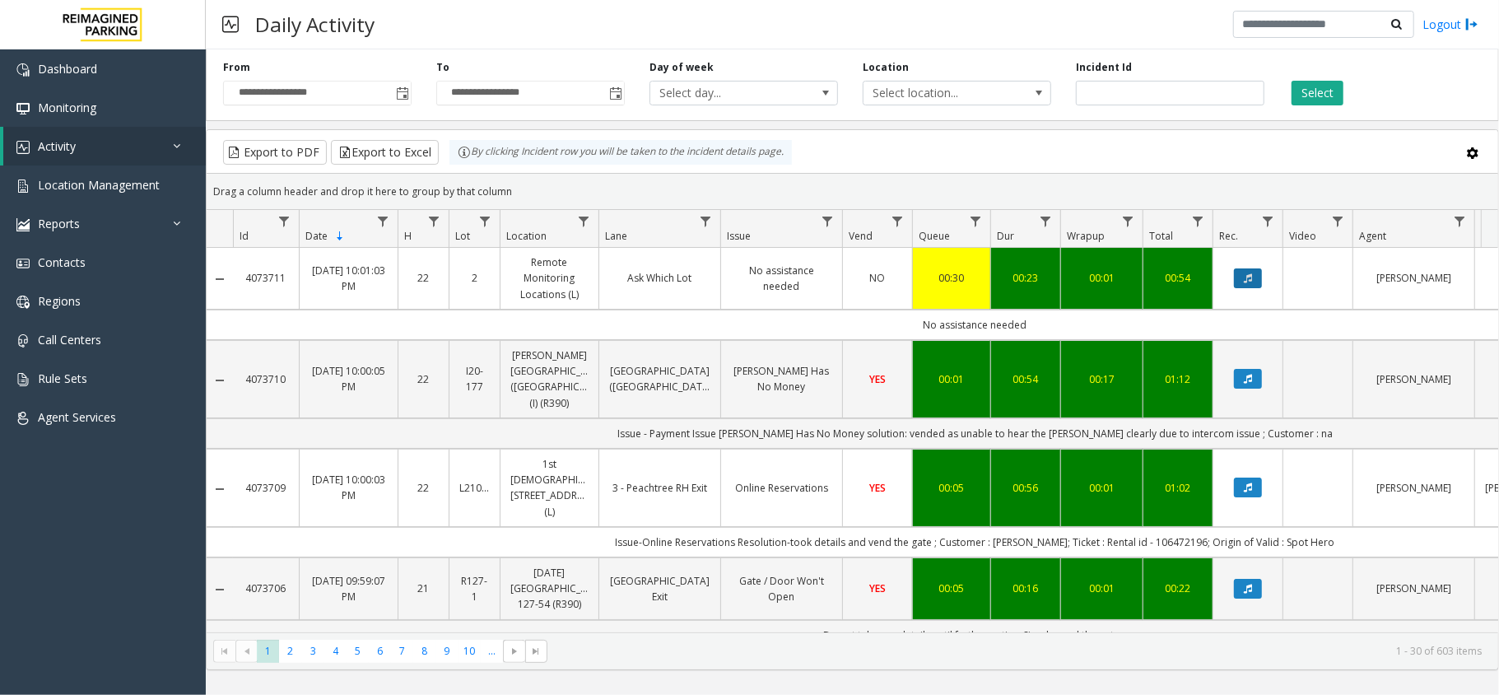
click at [1249, 277] on icon "Data table" at bounding box center [1248, 278] width 8 height 10
